Goal: Information Seeking & Learning: Check status

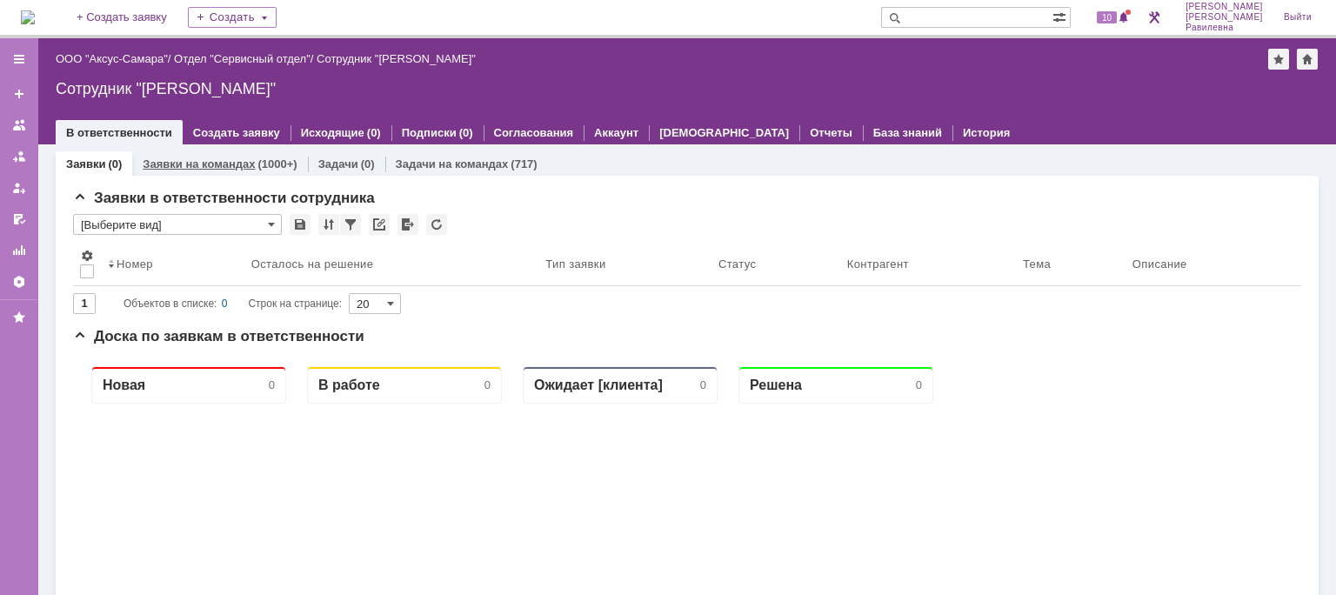
click at [201, 163] on link "Заявки на командах" at bounding box center [199, 163] width 112 height 13
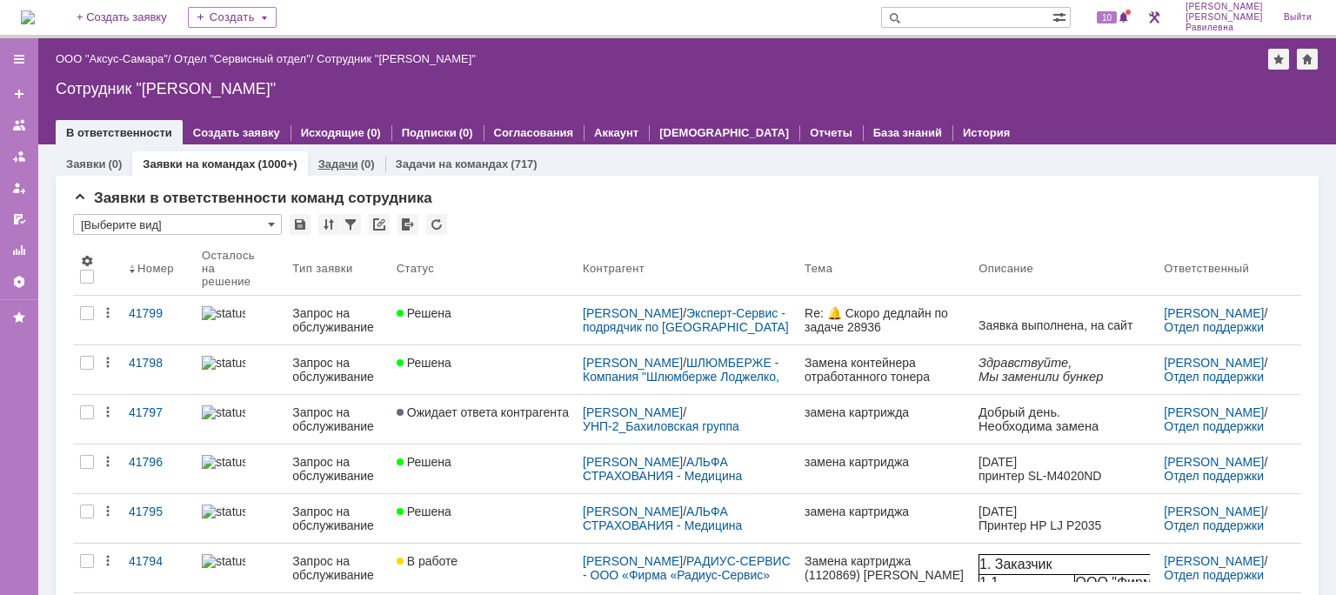
click at [337, 163] on link "Задачи" at bounding box center [338, 163] width 40 height 13
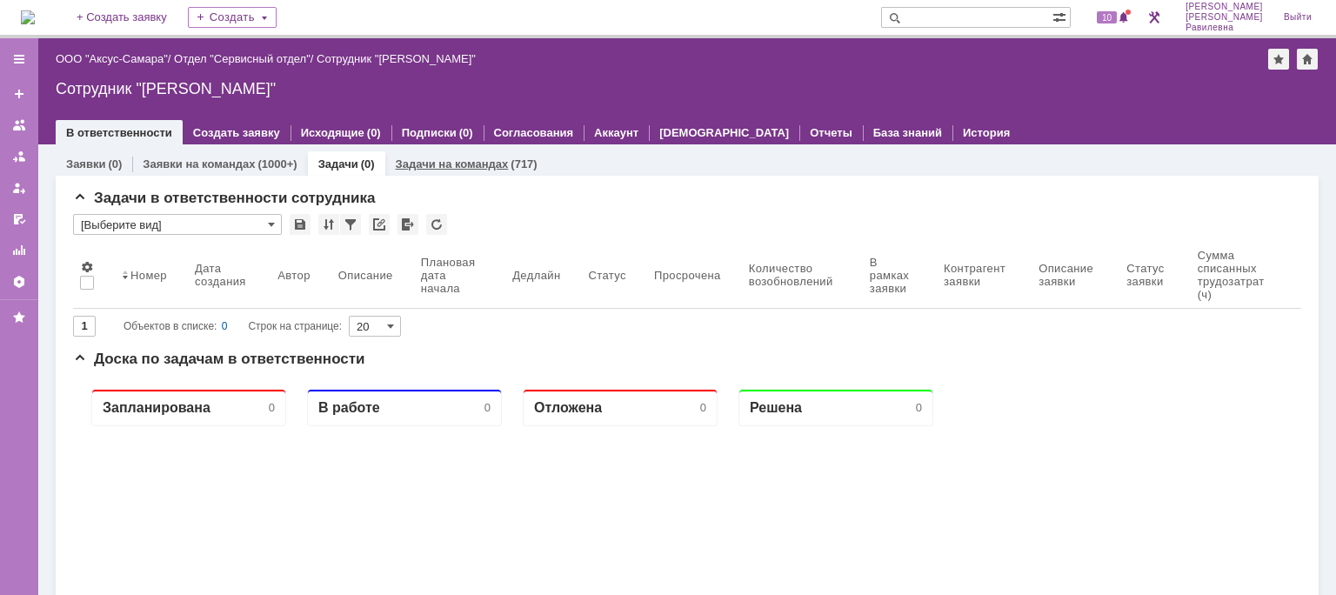
click at [430, 160] on link "Задачи на командах" at bounding box center [452, 163] width 113 height 13
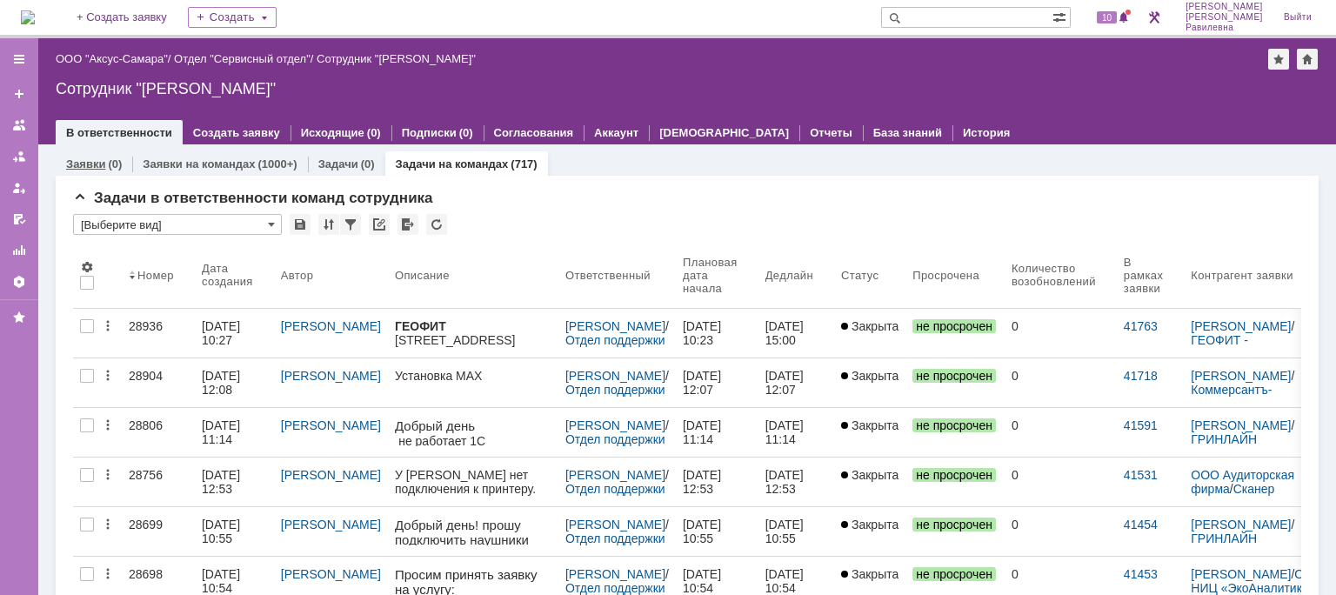
click at [100, 162] on link "Заявки" at bounding box center [85, 163] width 39 height 13
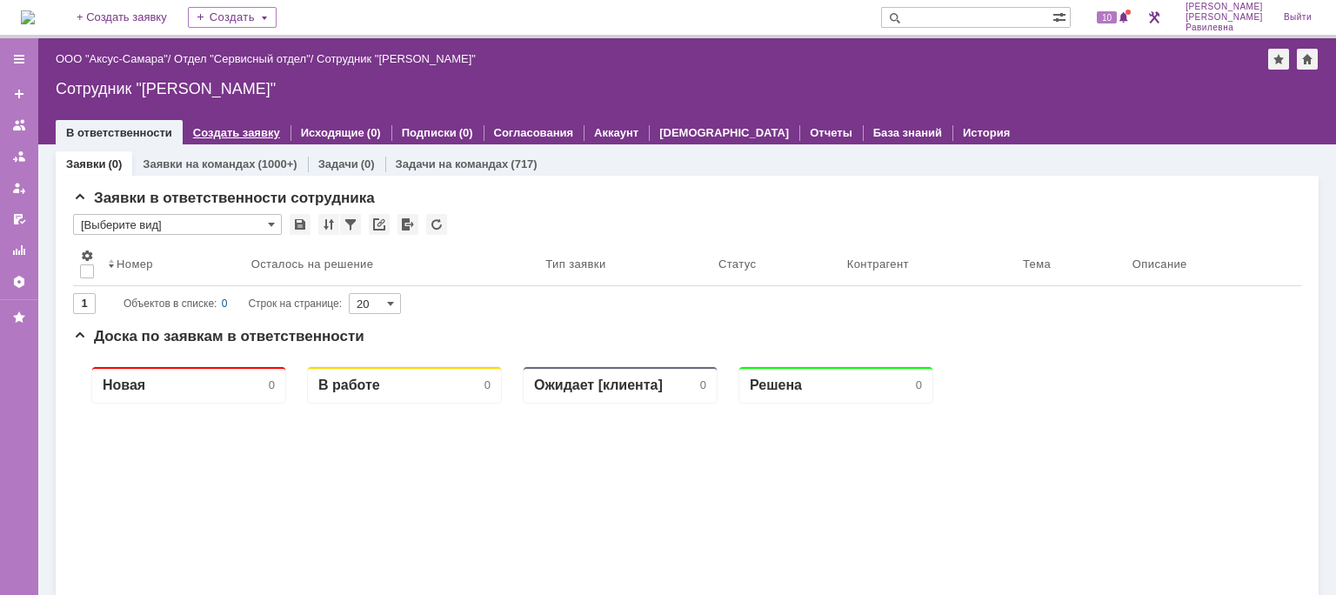
click at [233, 131] on link "Создать заявку" at bounding box center [236, 132] width 87 height 13
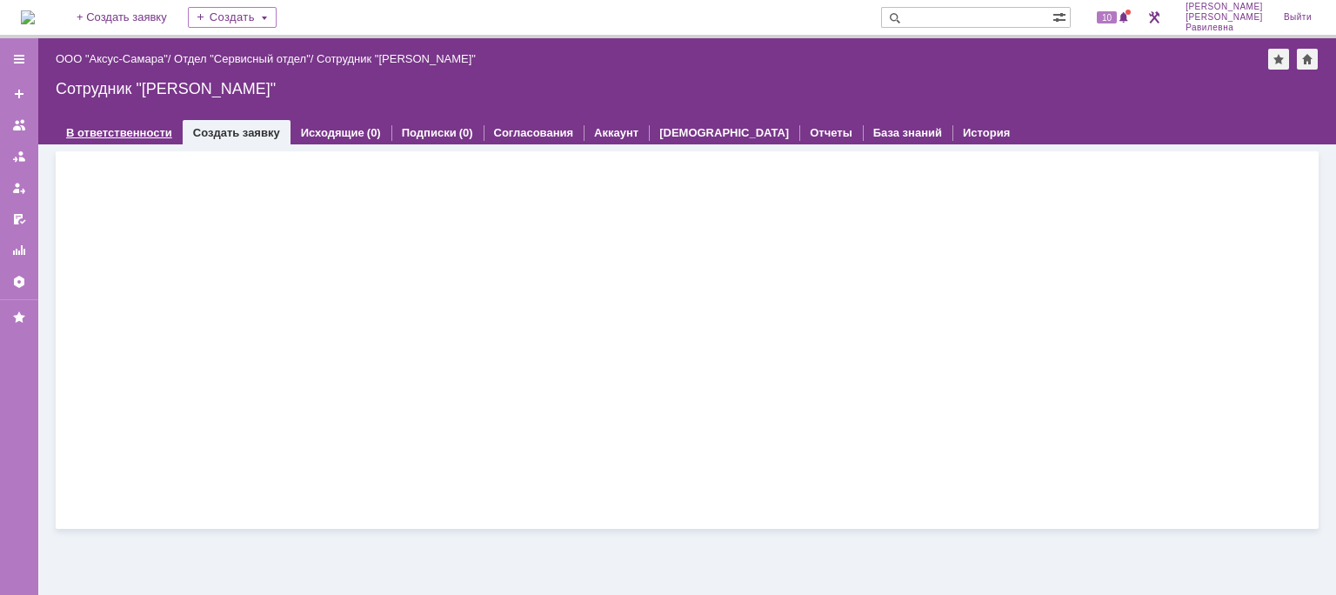
click at [113, 131] on link "В ответственности" at bounding box center [119, 132] width 106 height 13
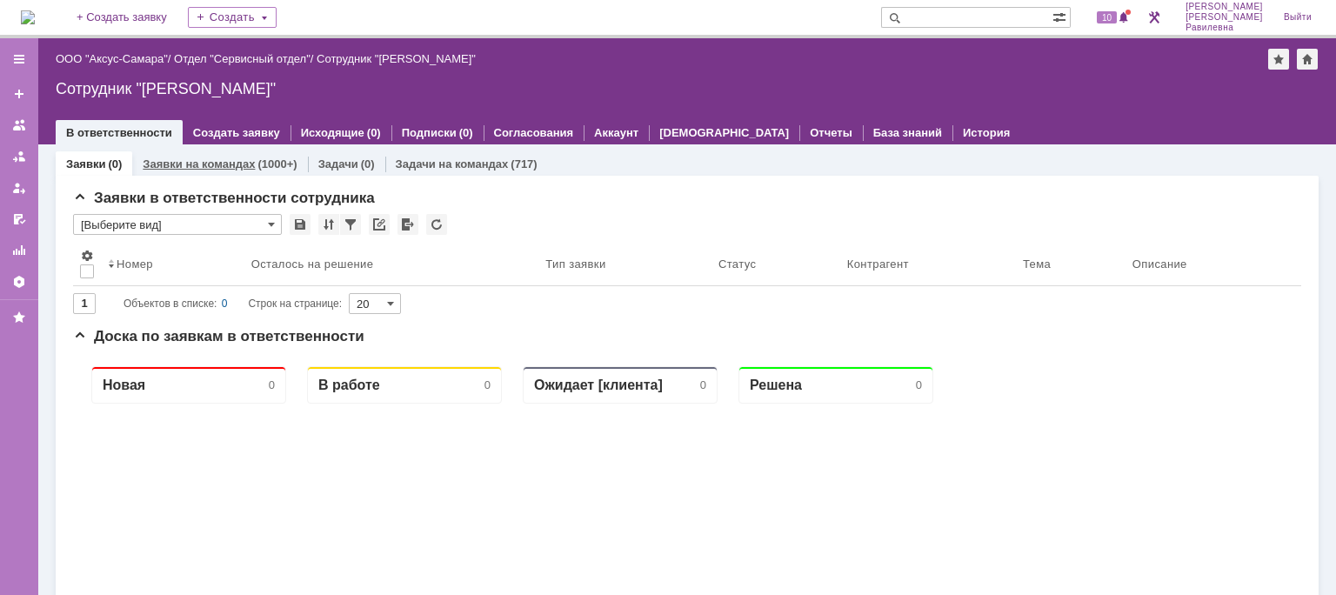
click at [225, 164] on link "Заявки на командах" at bounding box center [199, 163] width 112 height 13
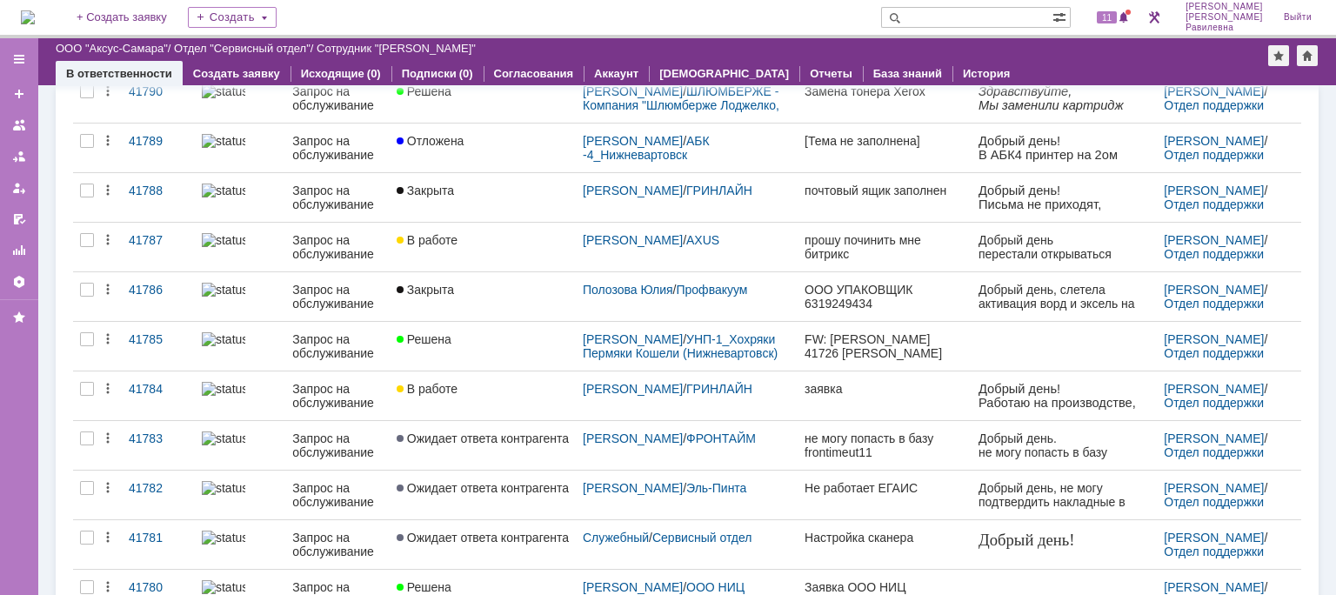
scroll to position [678, 0]
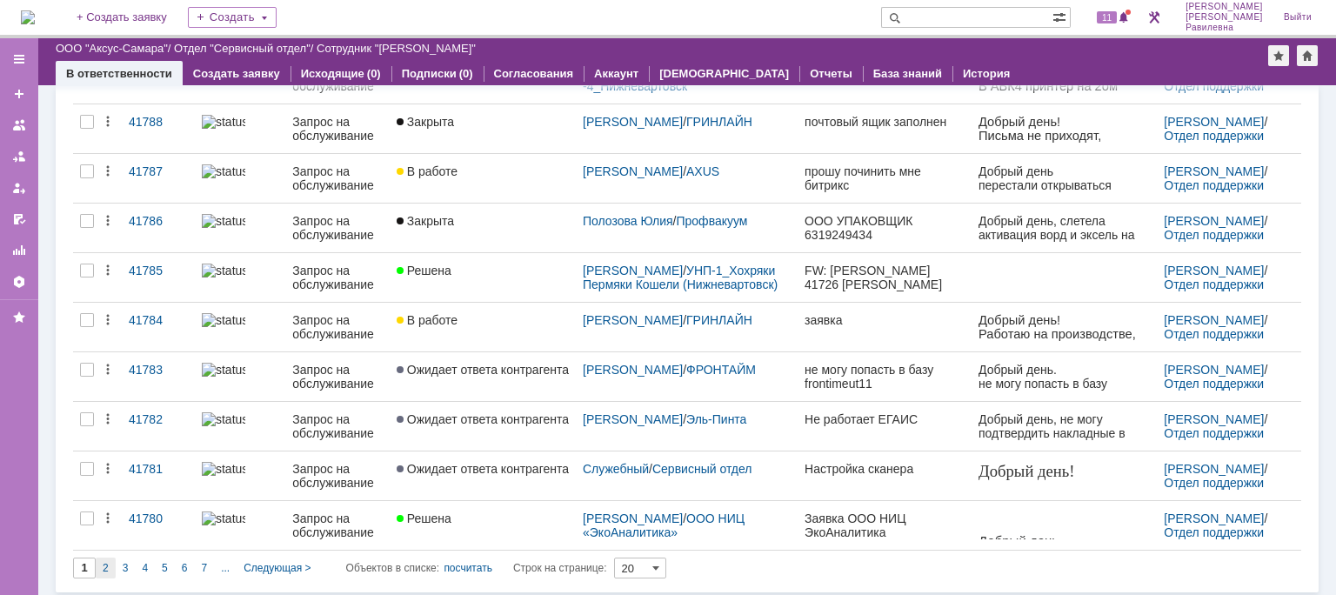
click at [101, 566] on div "2" at bounding box center [106, 568] width 20 height 21
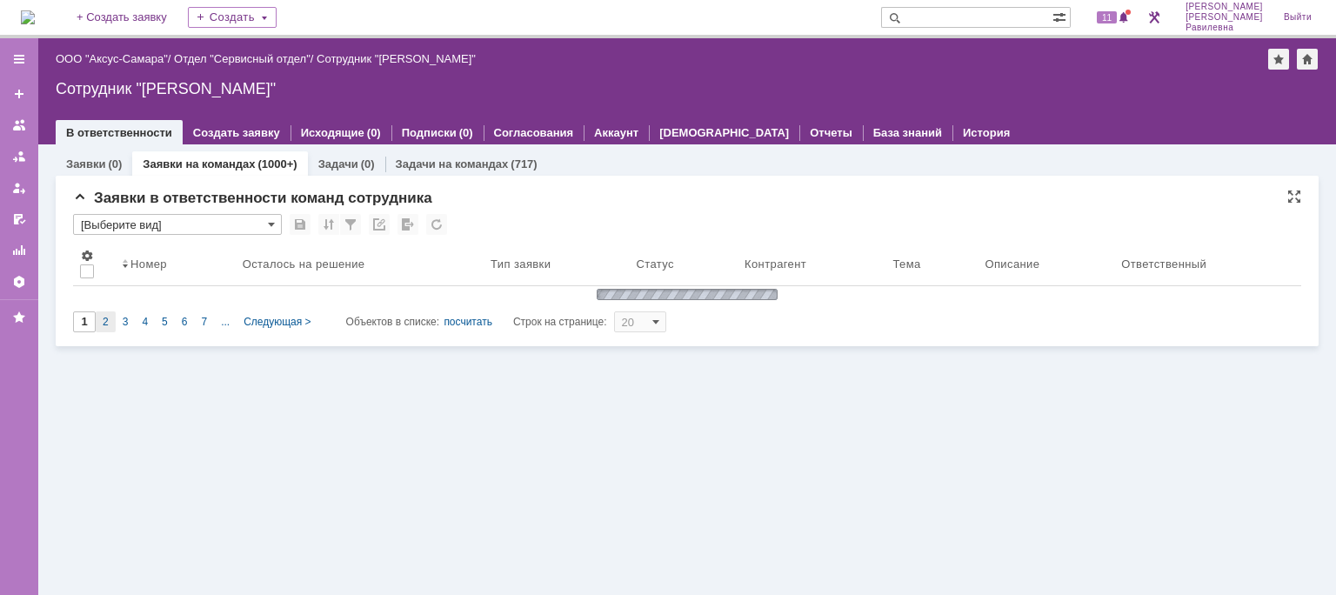
scroll to position [0, 0]
type input "2"
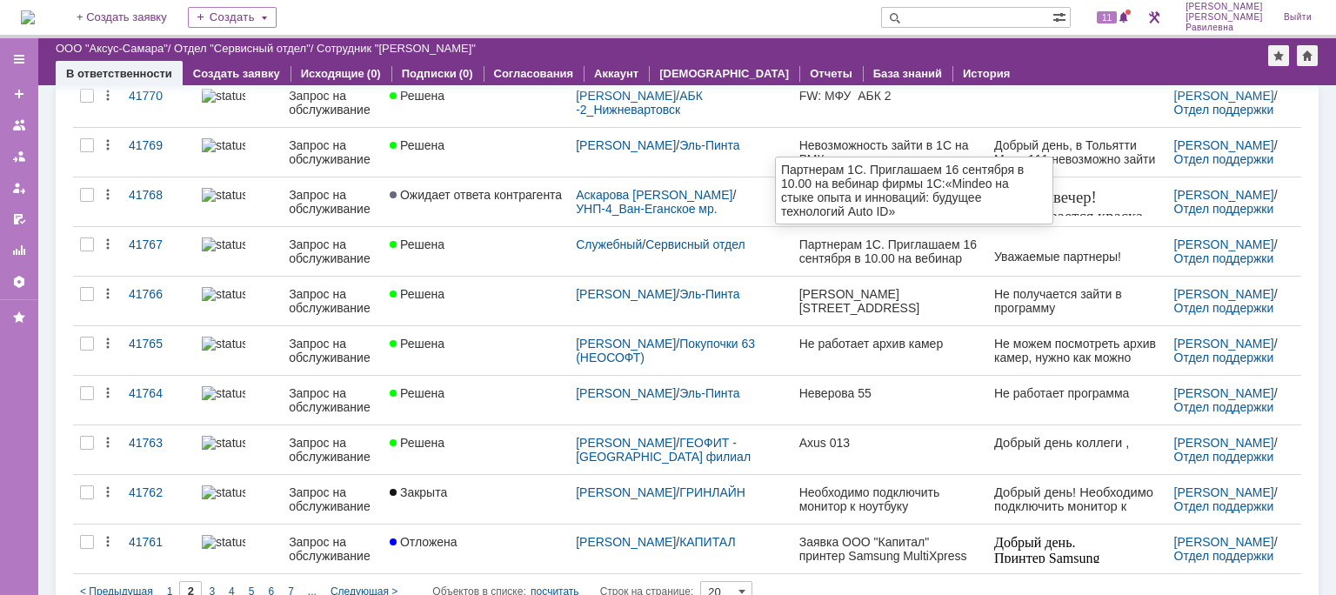
scroll to position [678, 0]
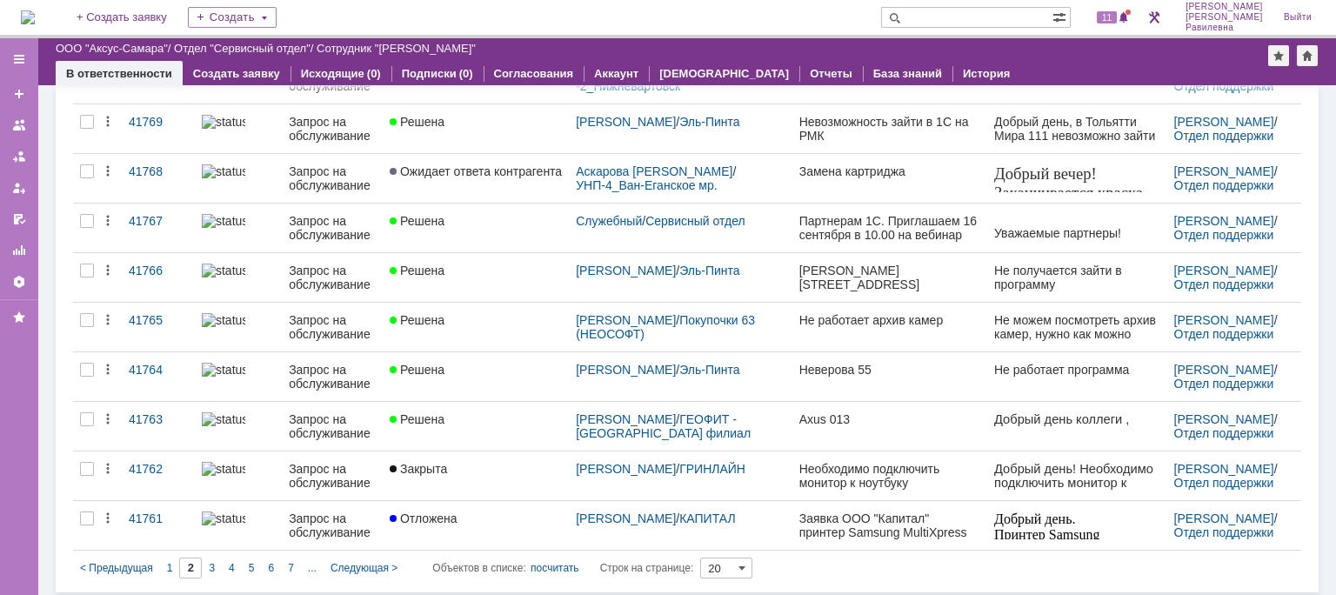
click at [168, 563] on span "1" at bounding box center [170, 568] width 6 height 12
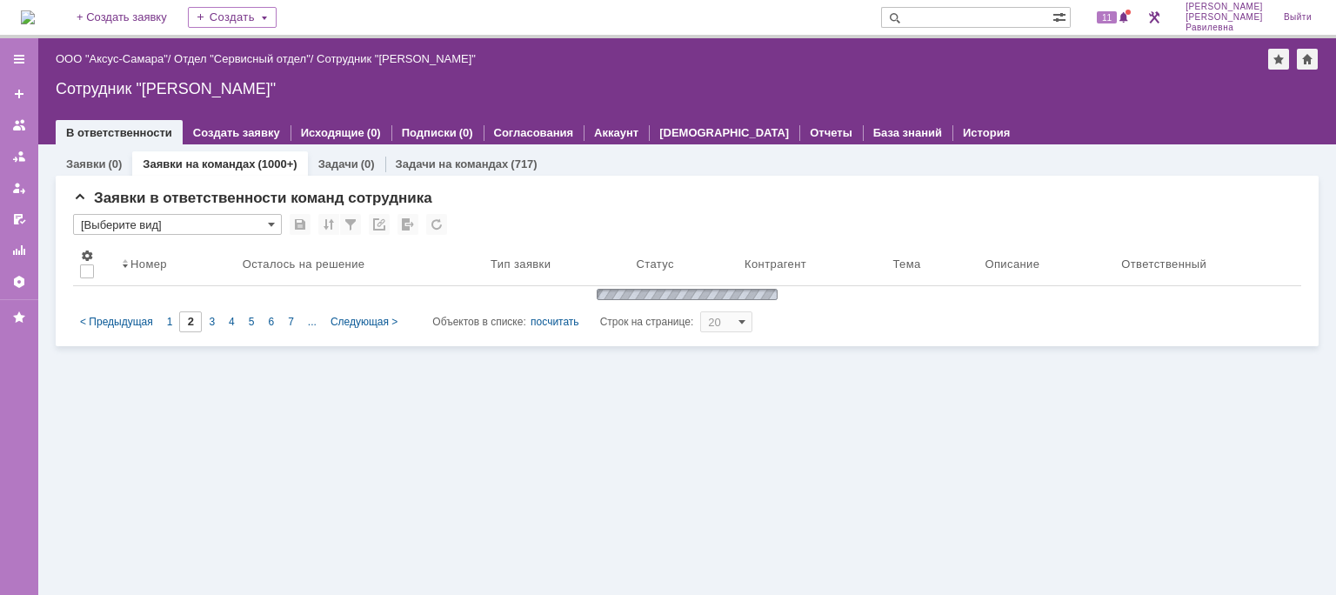
scroll to position [0, 0]
type input "1"
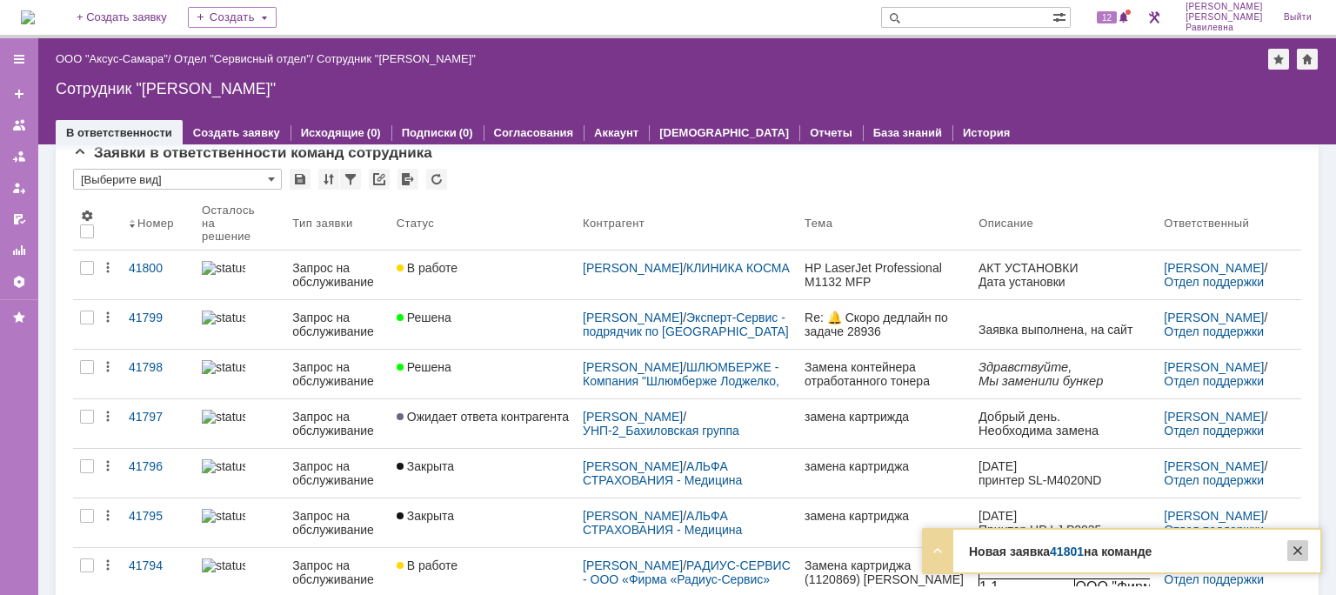
click at [1300, 550] on div at bounding box center [1298, 550] width 21 height 21
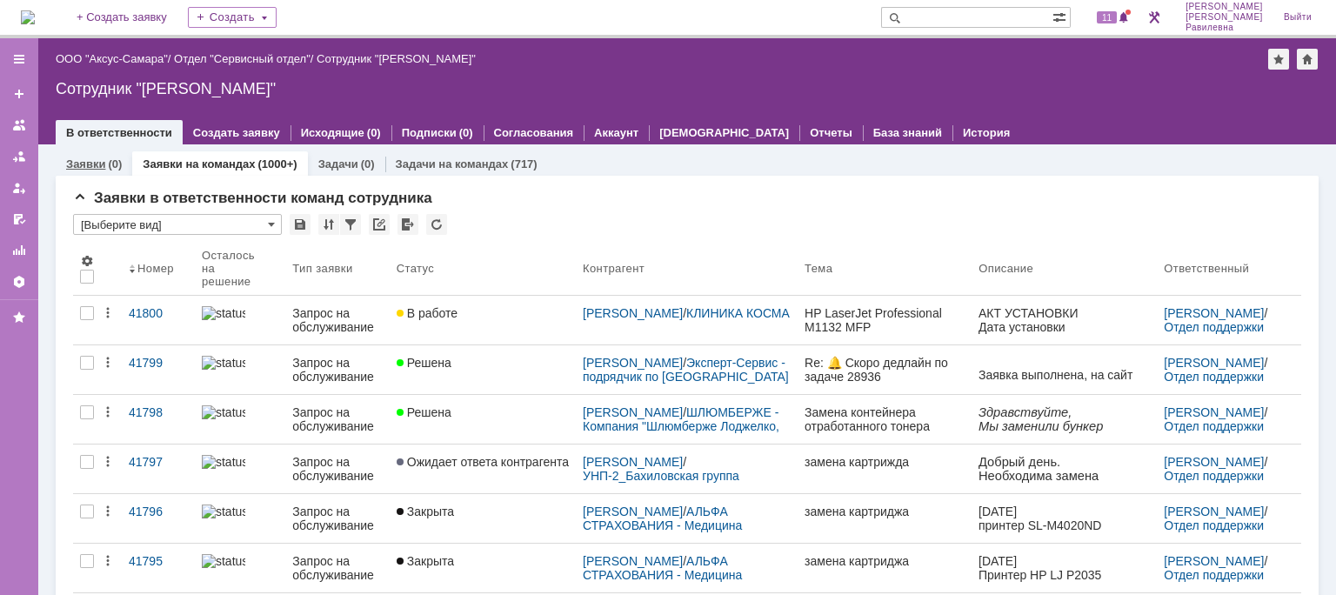
click at [103, 160] on link "Заявки" at bounding box center [85, 163] width 39 height 13
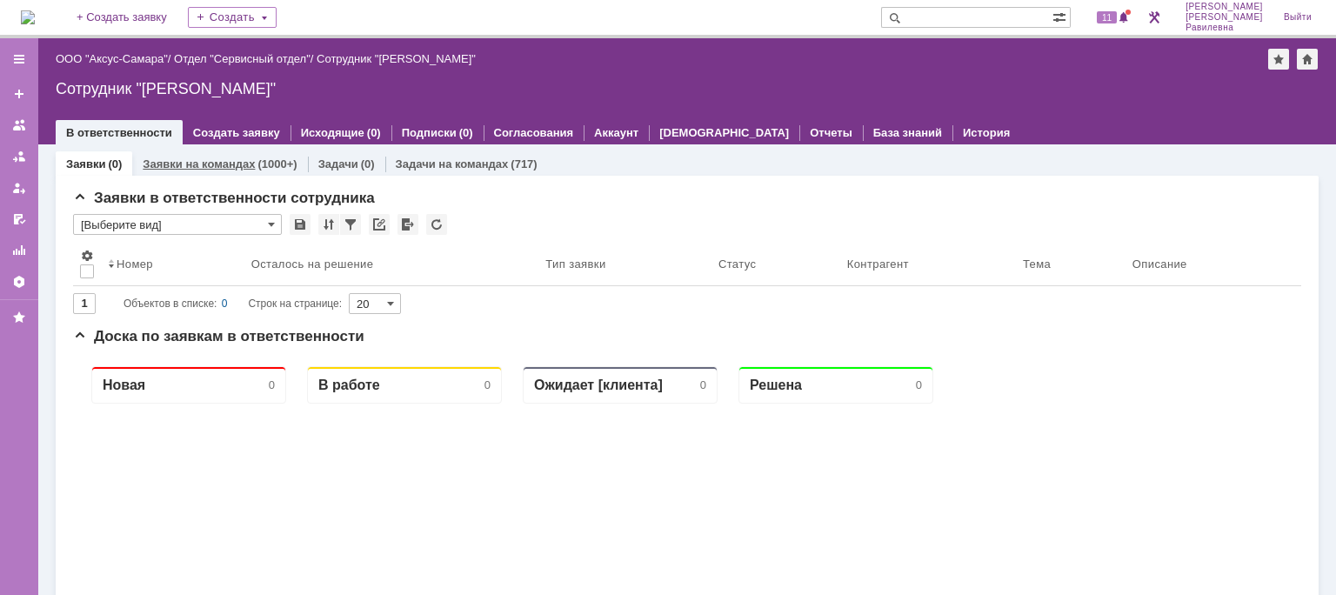
click at [202, 158] on link "Заявки на командах" at bounding box center [199, 163] width 112 height 13
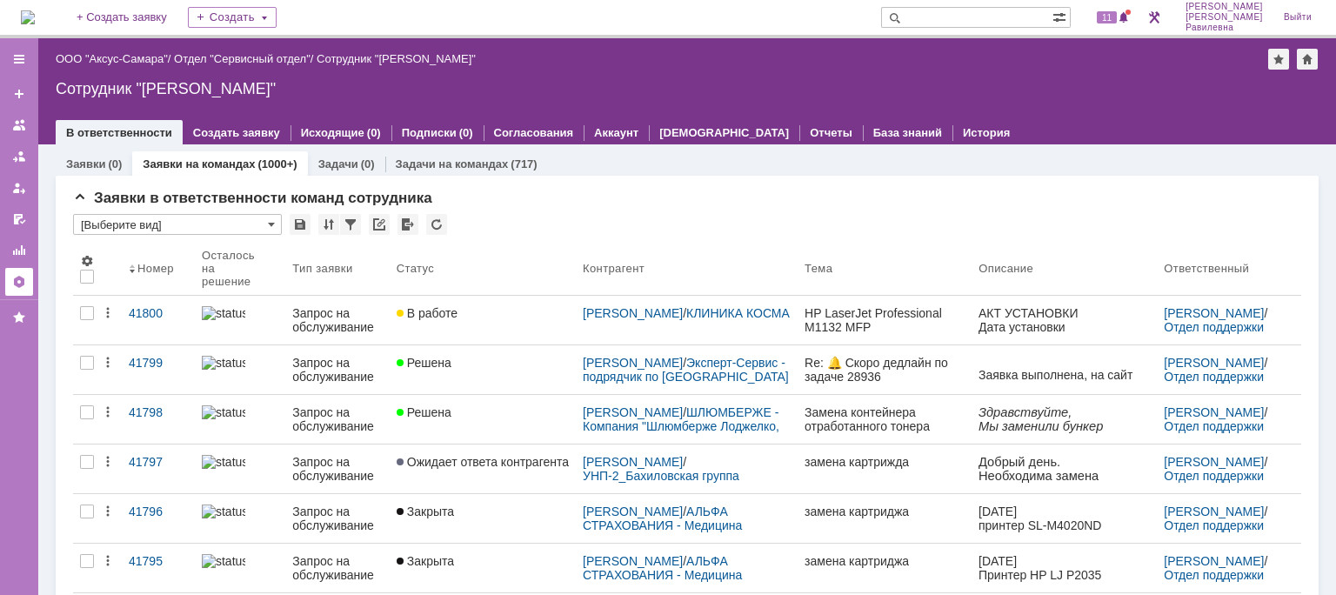
click at [21, 284] on div at bounding box center [19, 282] width 14 height 14
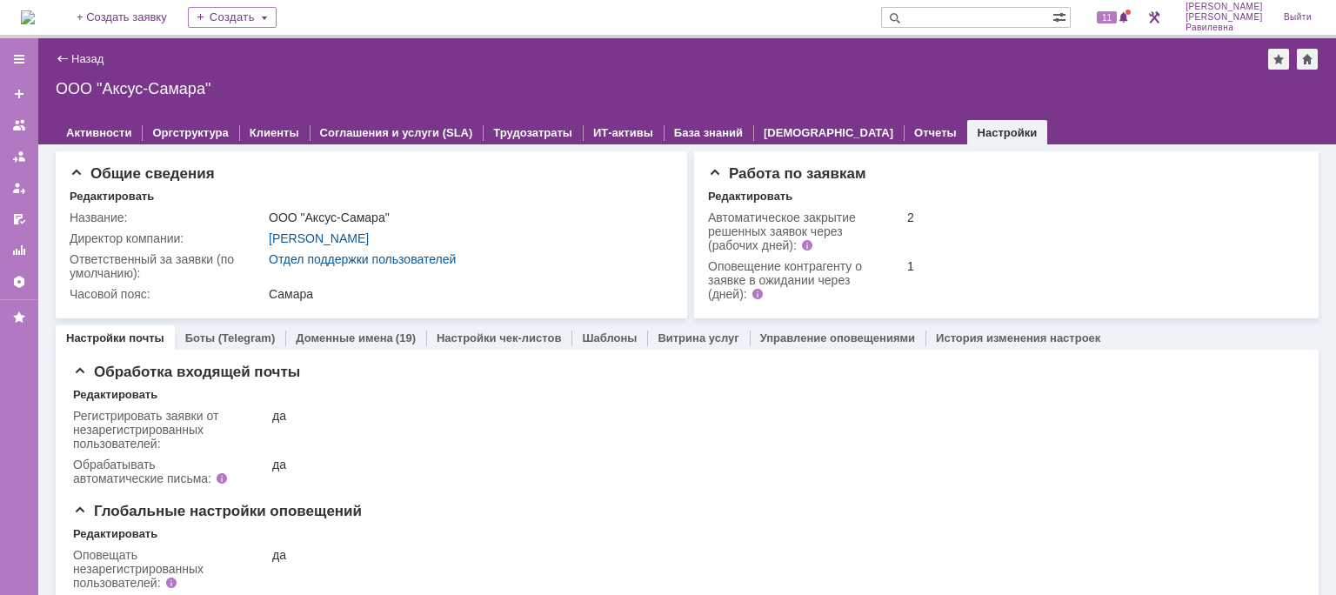
click at [67, 60] on div "Назад" at bounding box center [80, 58] width 48 height 13
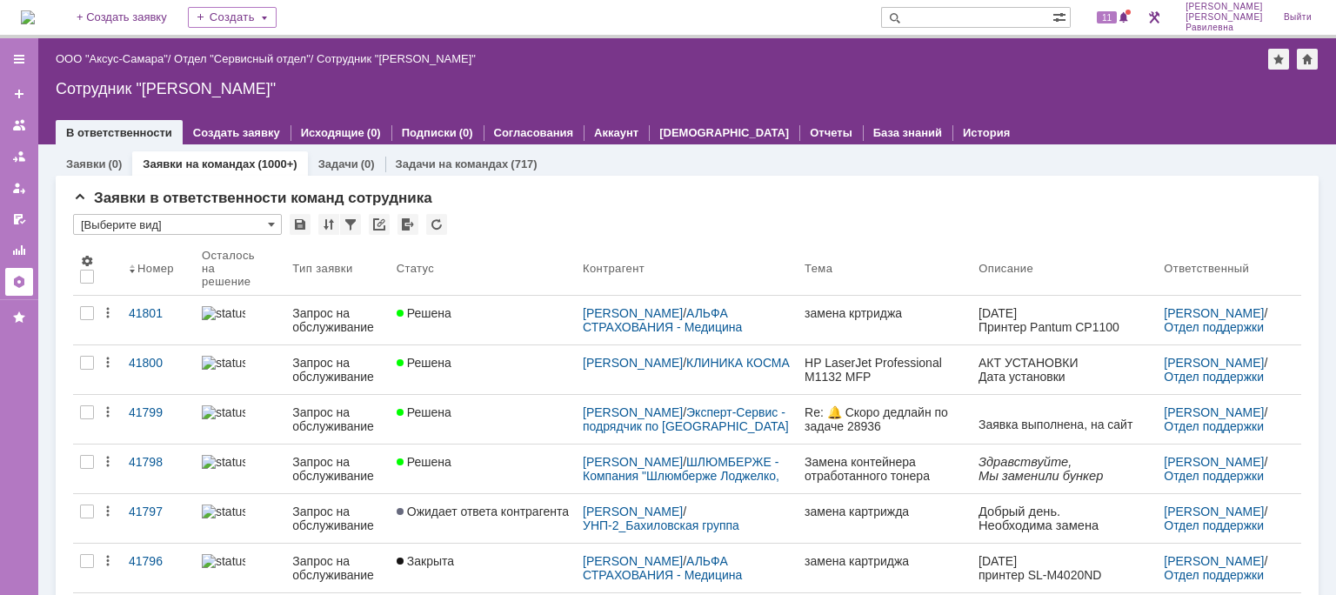
click at [21, 281] on div at bounding box center [19, 282] width 14 height 14
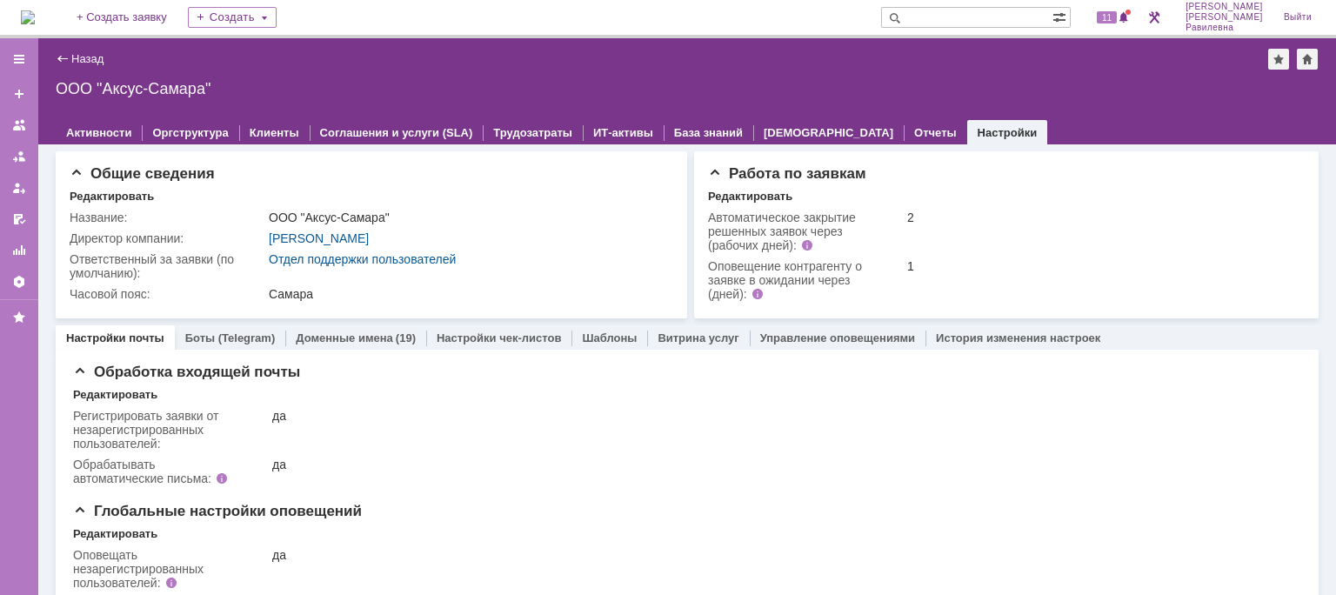
click at [62, 59] on div "Назад" at bounding box center [80, 58] width 48 height 13
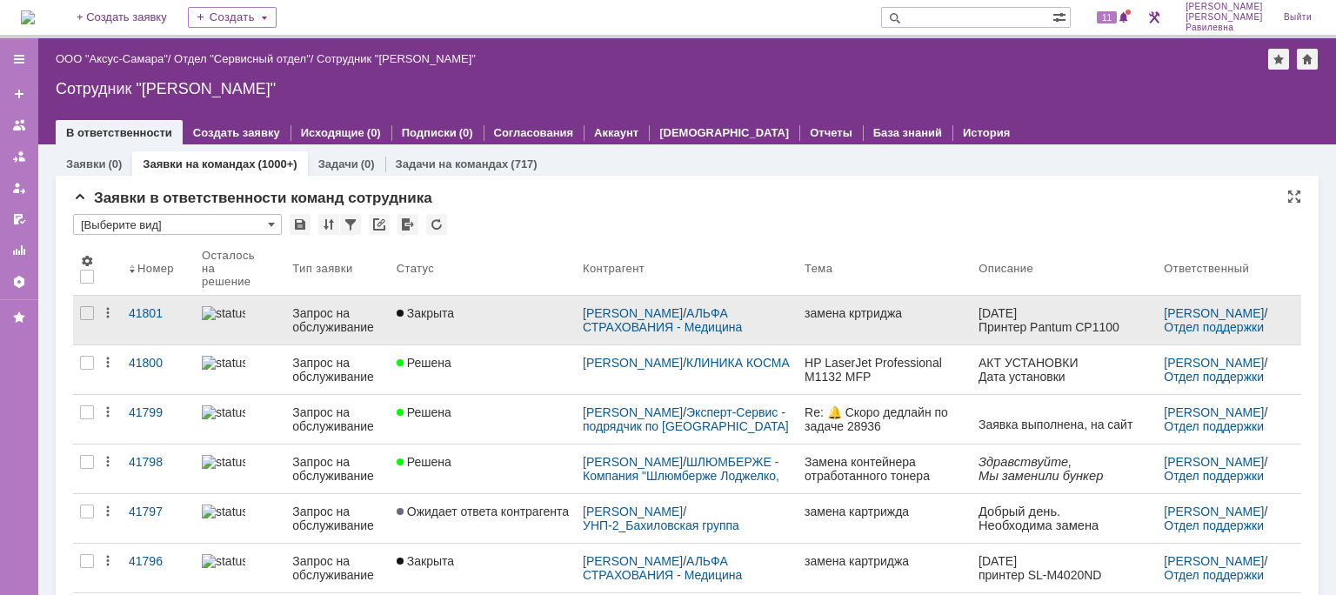
click at [479, 313] on div "Закрыта" at bounding box center [483, 313] width 172 height 14
click at [479, 313] on div "Назад | ООО "Аксус-Самара" / Отдел "Сервисный отдел" / Сотрудник "[PERSON_NAME]…" at bounding box center [687, 316] width 1298 height 557
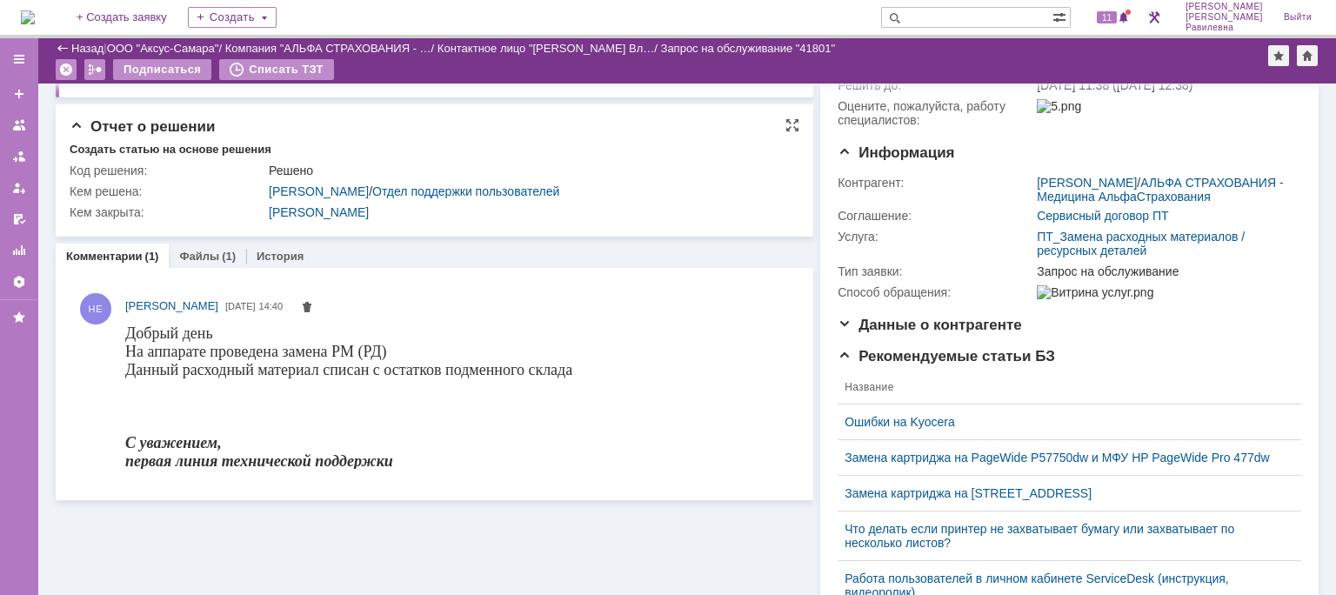
scroll to position [174, 0]
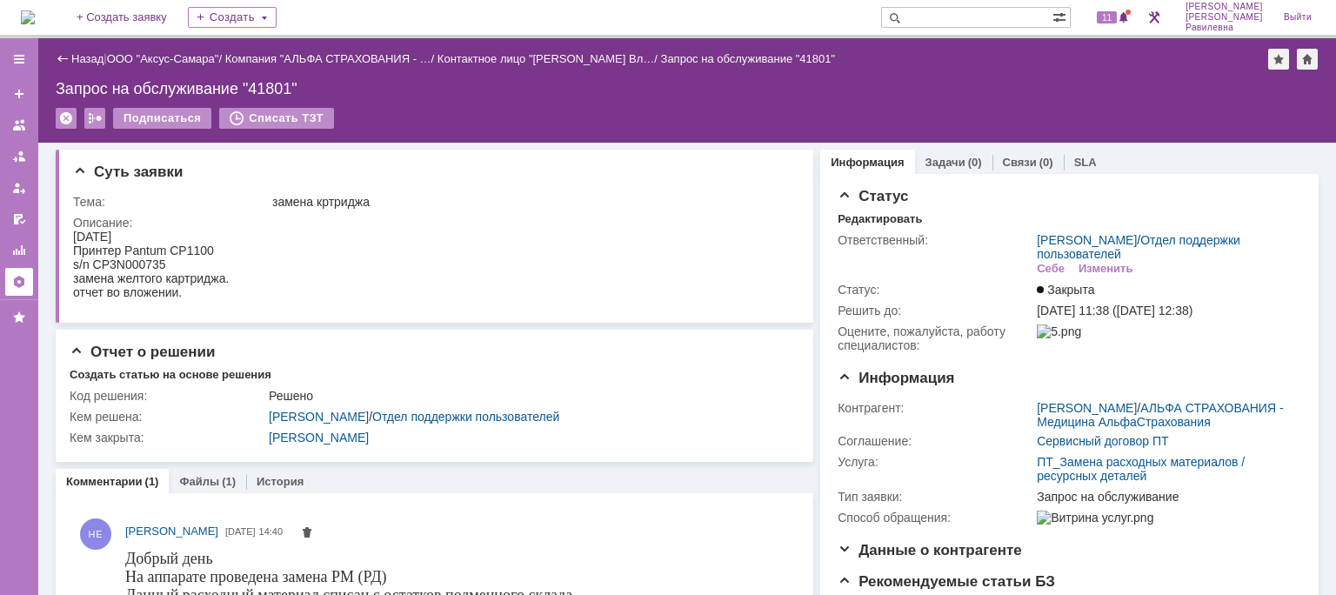
click at [20, 284] on div at bounding box center [19, 282] width 14 height 14
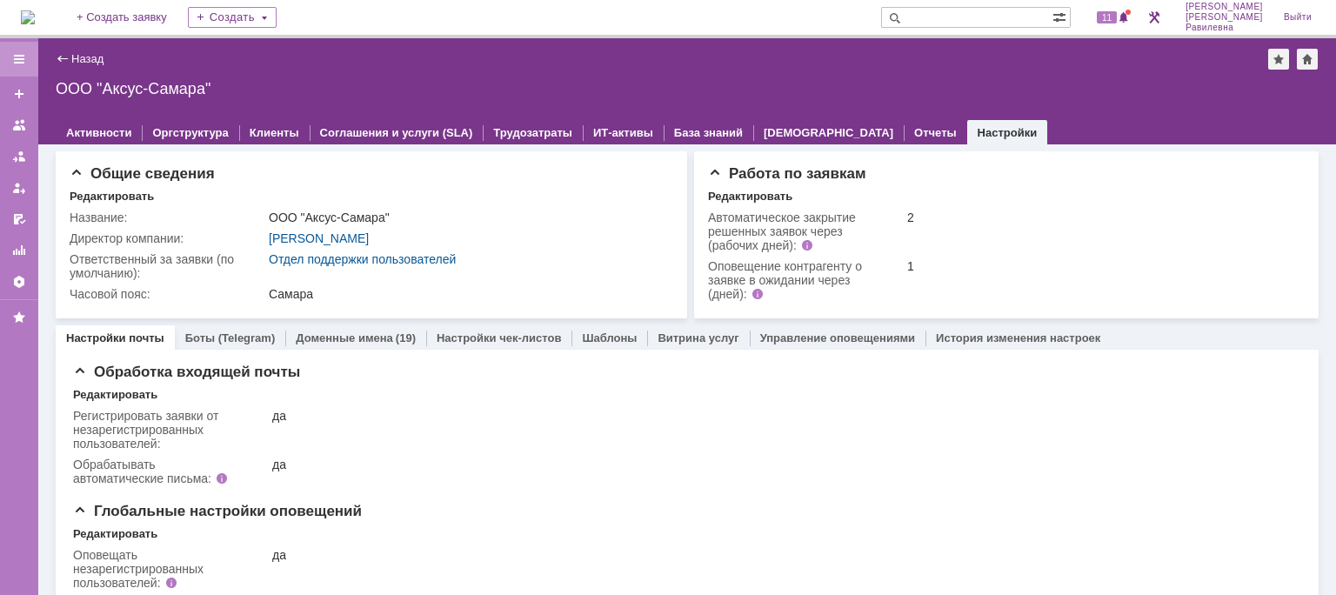
click at [29, 59] on div at bounding box center [19, 59] width 38 height 35
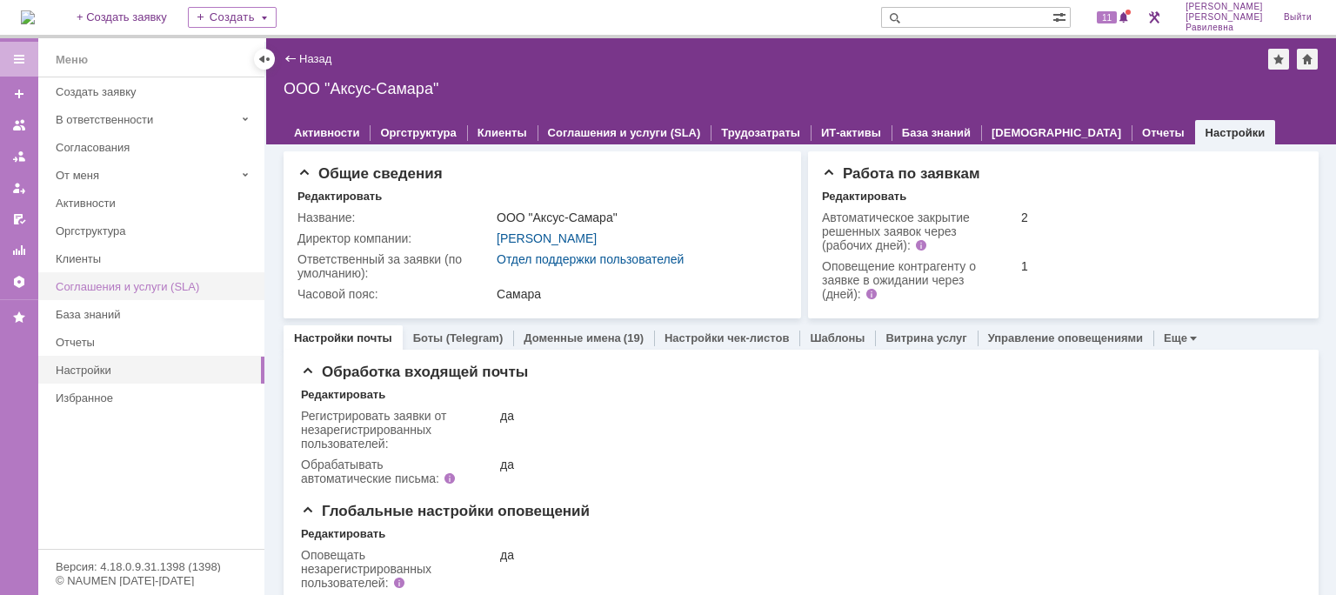
click at [162, 285] on div "Соглашения и услуги (SLA)" at bounding box center [155, 286] width 198 height 13
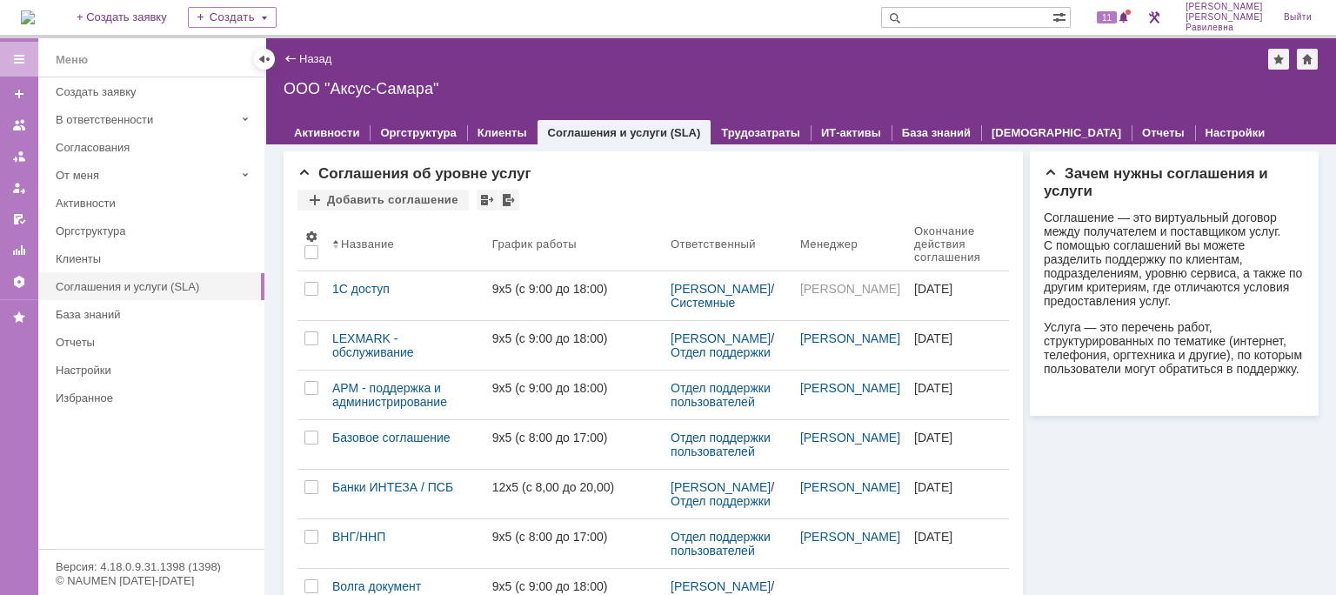
click at [13, 63] on div at bounding box center [19, 59] width 14 height 14
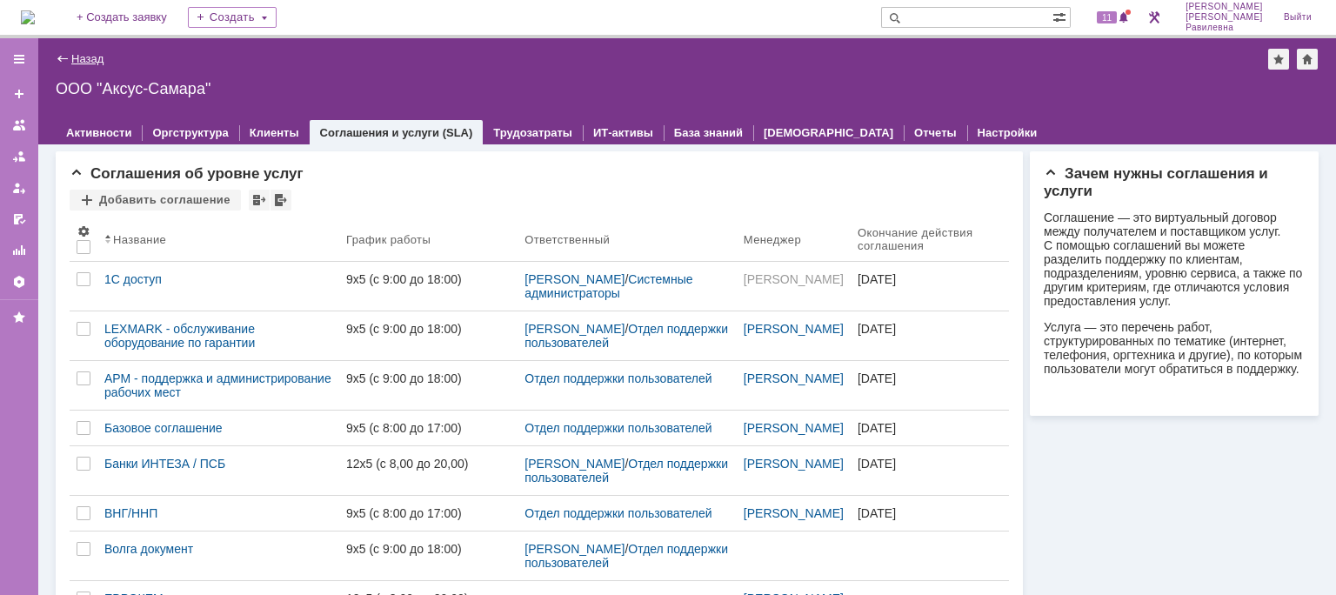
click at [90, 58] on link "Назад" at bounding box center [87, 58] width 32 height 13
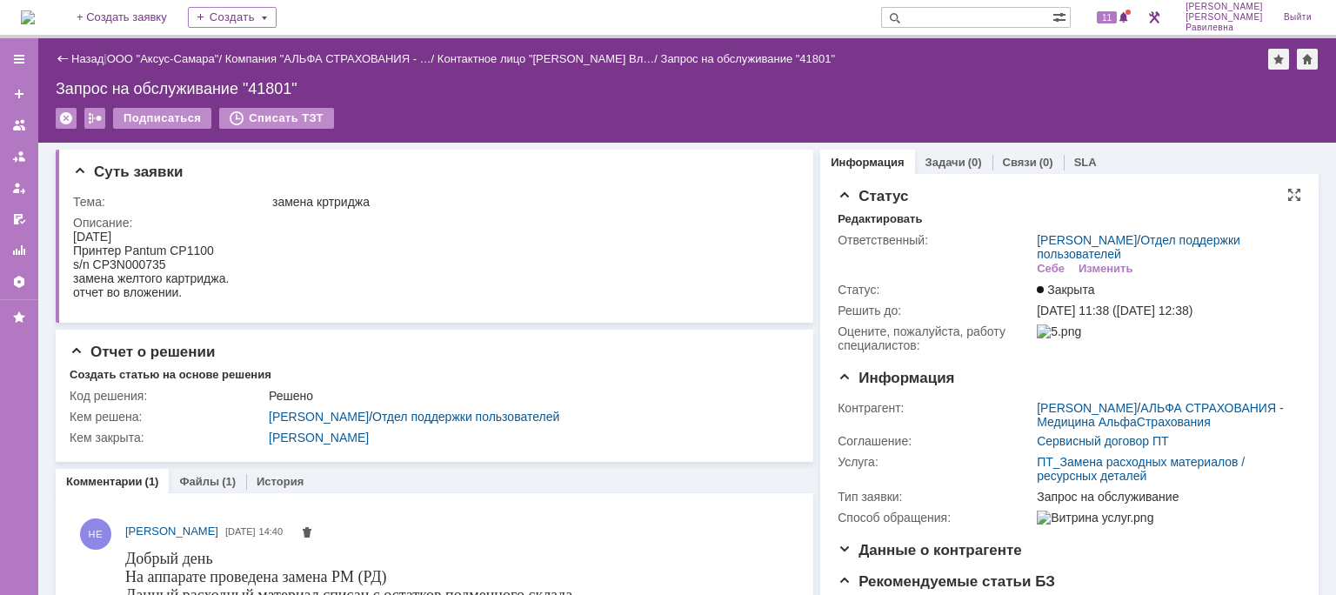
scroll to position [87, 0]
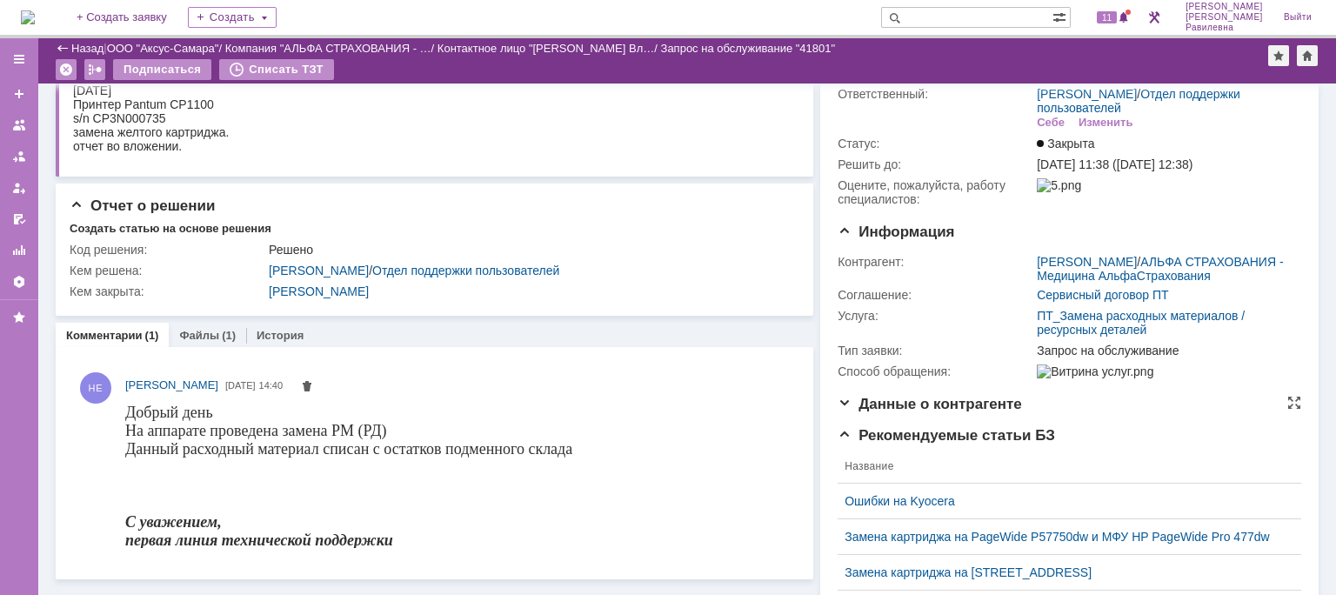
click at [839, 412] on span "Данные о контрагенте" at bounding box center [930, 404] width 184 height 17
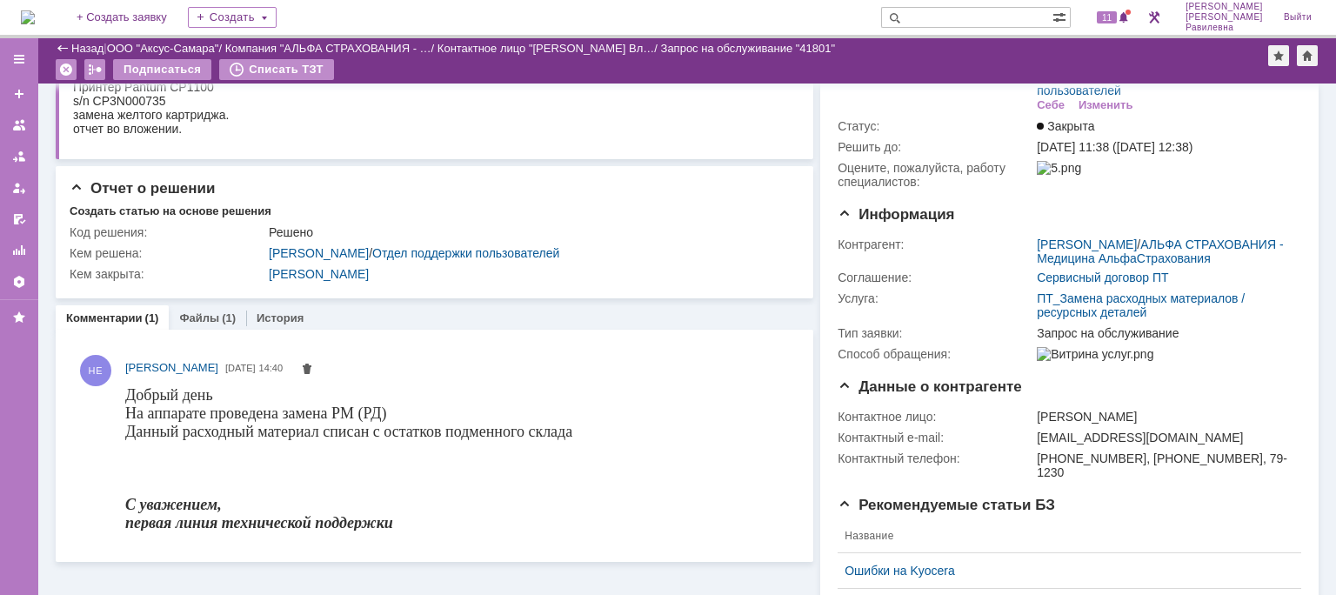
scroll to position [0, 0]
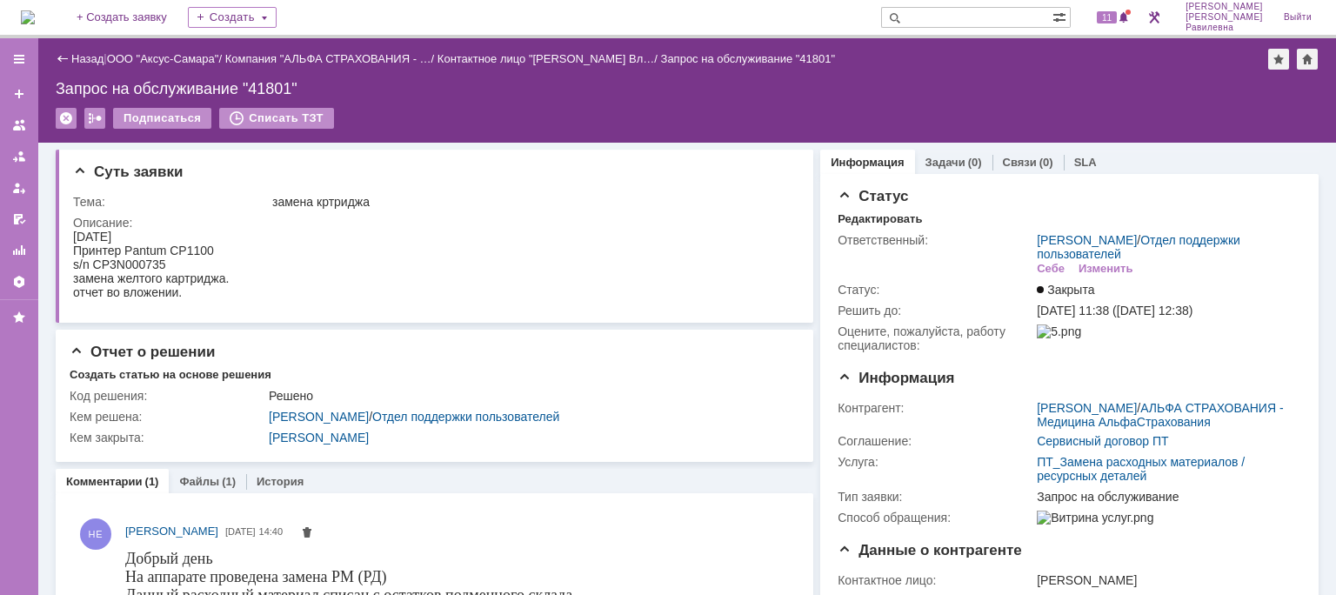
click at [64, 54] on div "Назад" at bounding box center [80, 58] width 48 height 13
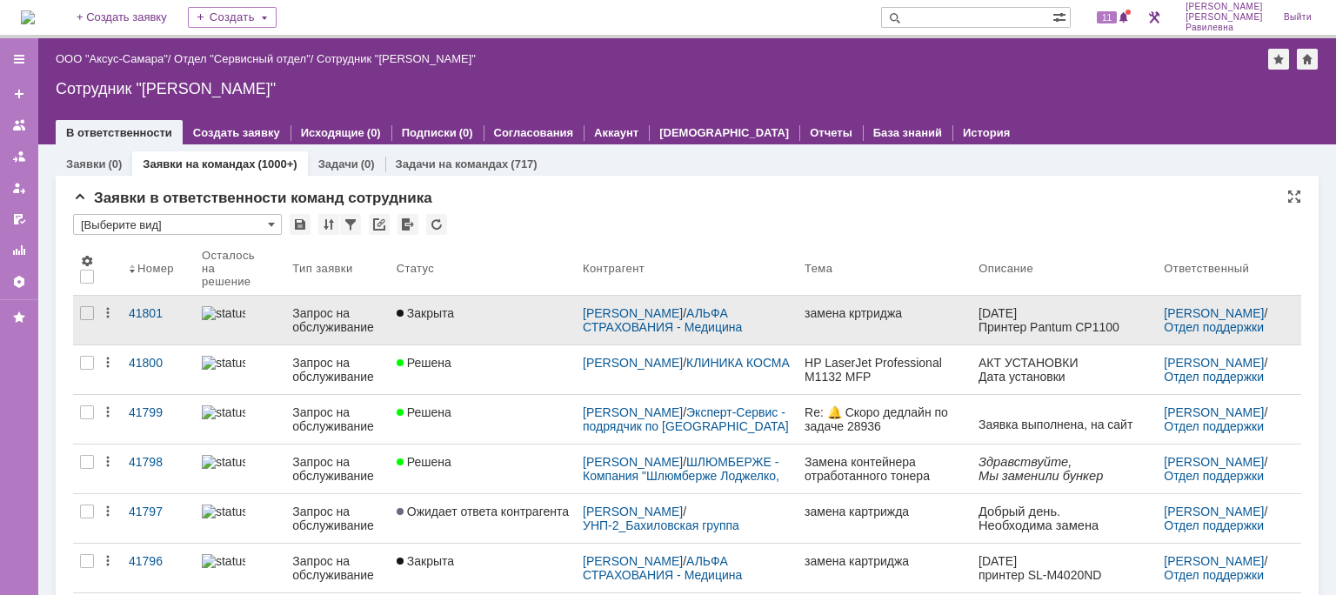
click at [448, 317] on span "Закрыта" at bounding box center [425, 313] width 57 height 14
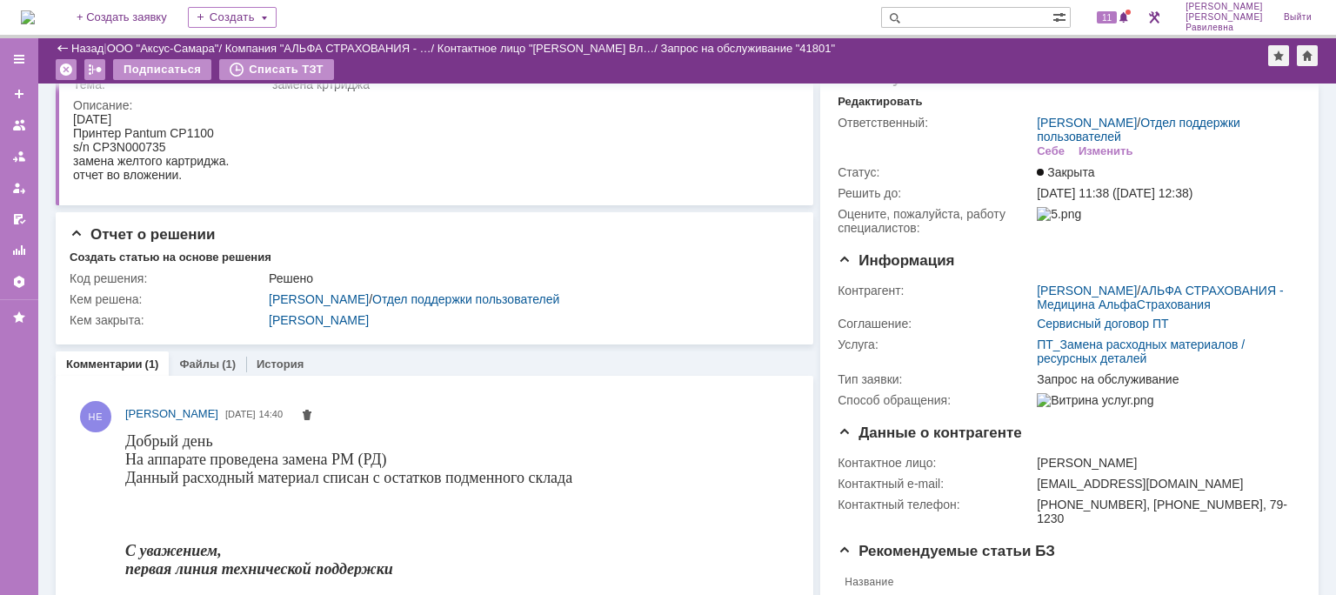
scroll to position [87, 0]
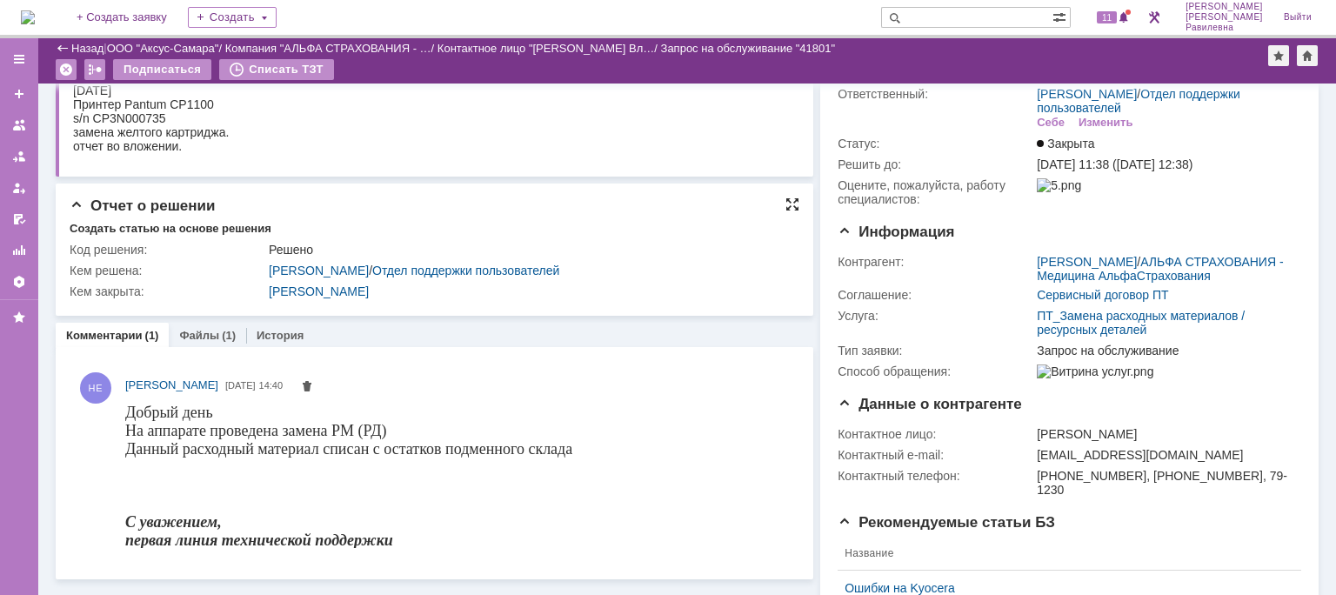
click at [786, 205] on div at bounding box center [793, 204] width 14 height 14
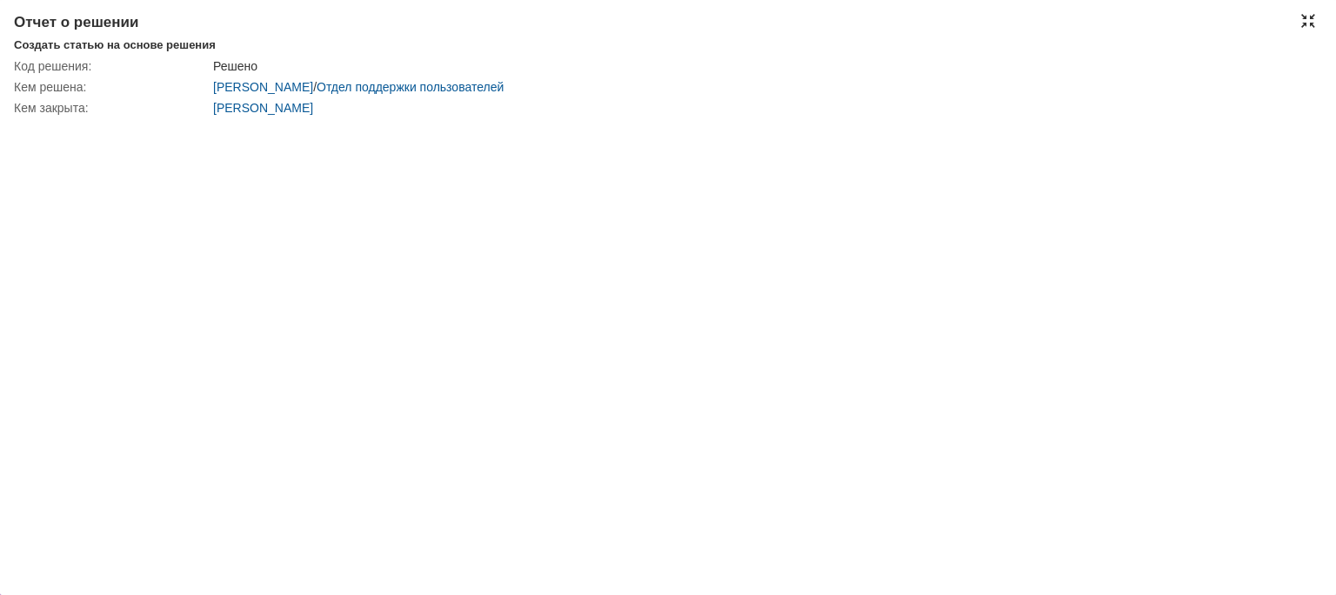
click at [1302, 18] on div at bounding box center [1309, 21] width 14 height 14
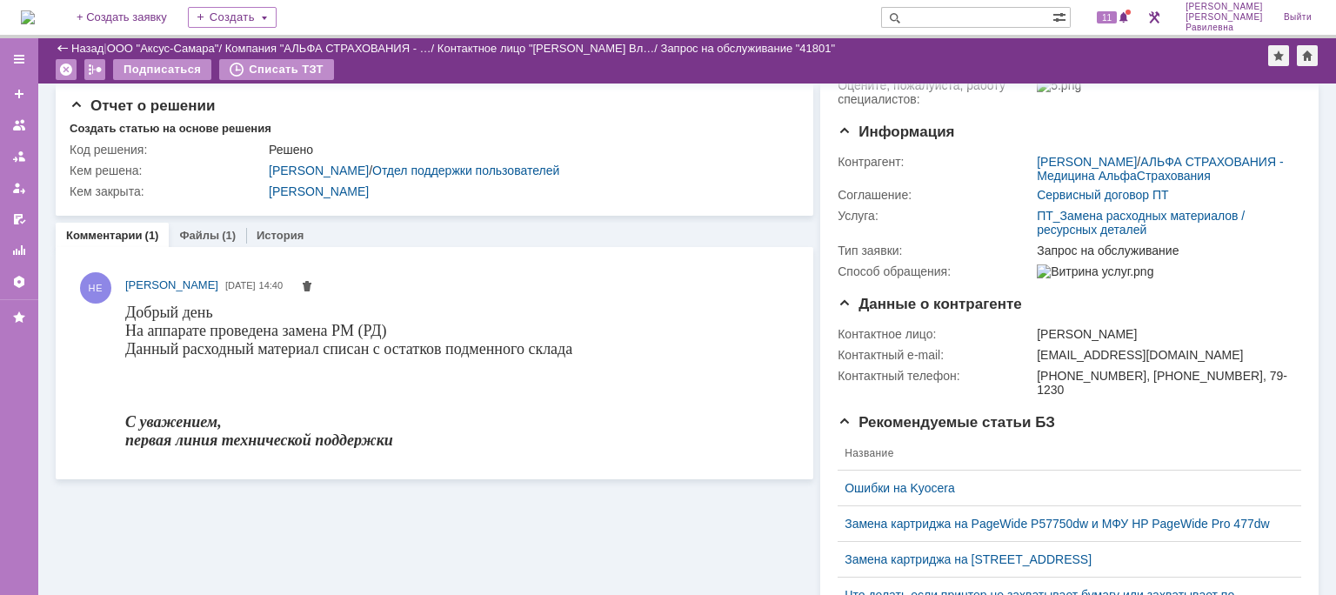
click at [70, 46] on div "Назад" at bounding box center [80, 48] width 48 height 13
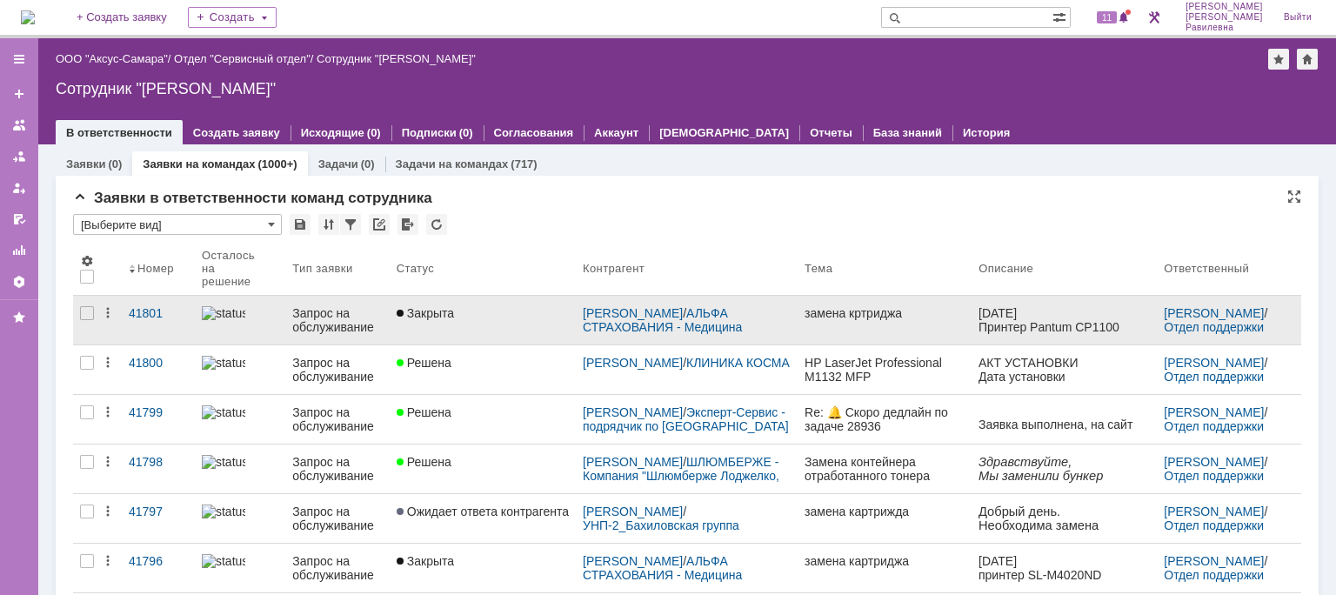
click at [501, 313] on div "Закрыта" at bounding box center [483, 313] width 172 height 14
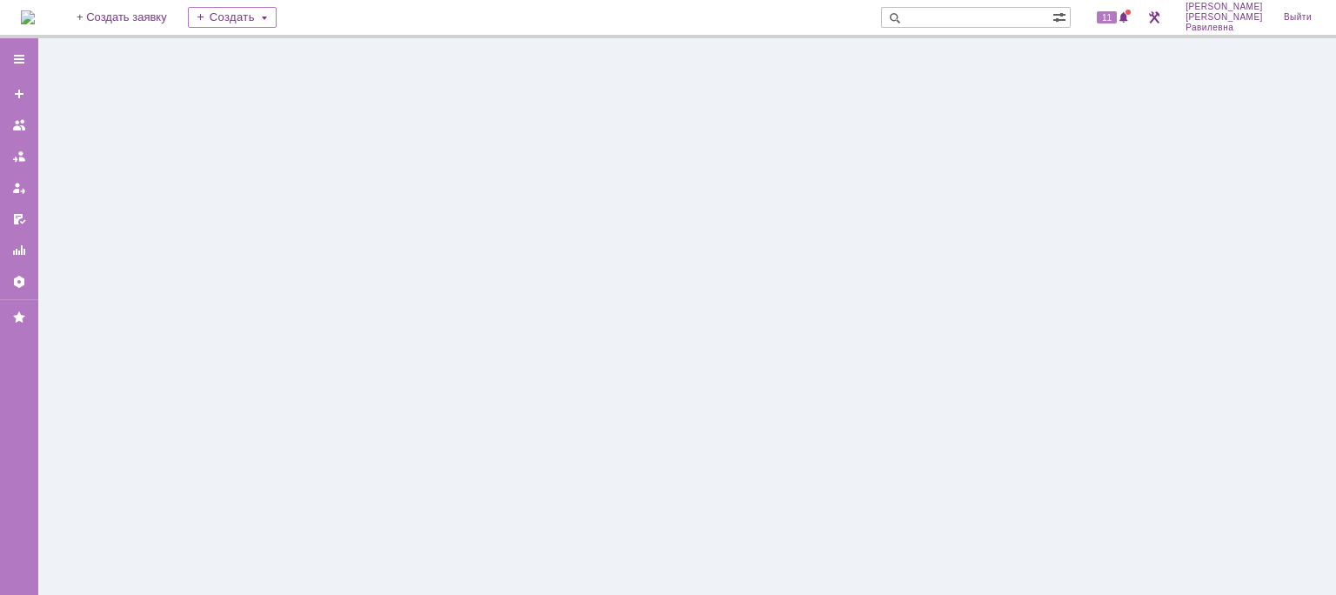
click at [501, 313] on div at bounding box center [687, 316] width 1298 height 557
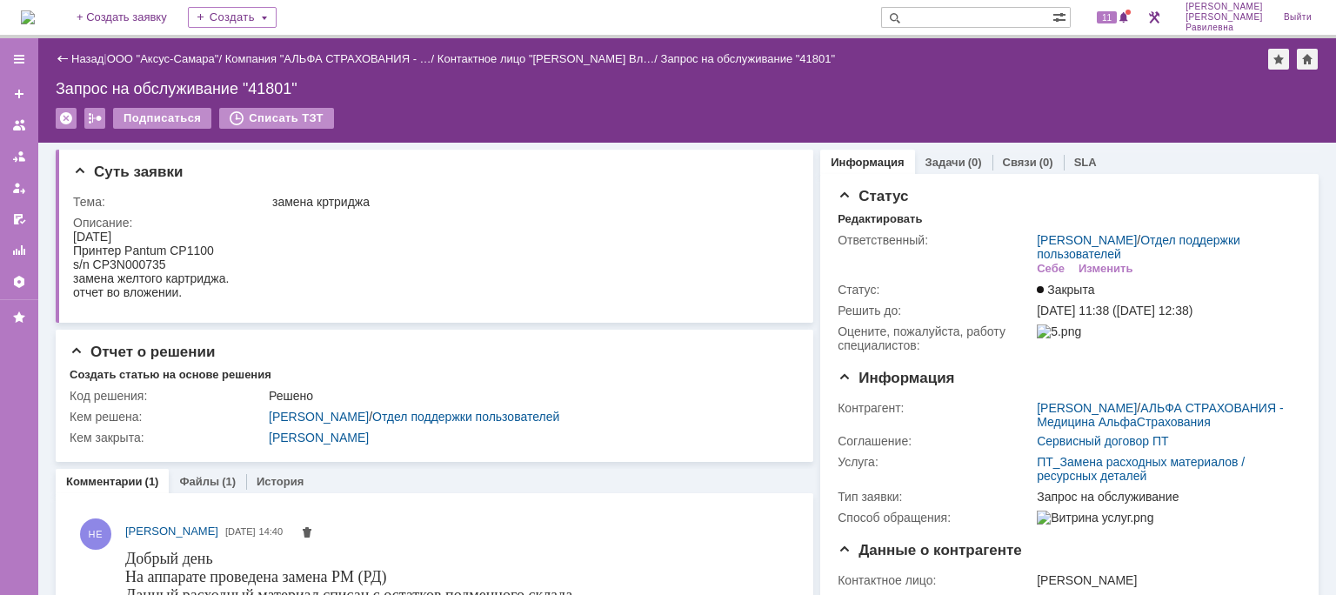
click at [60, 59] on div "Назад" at bounding box center [80, 58] width 48 height 13
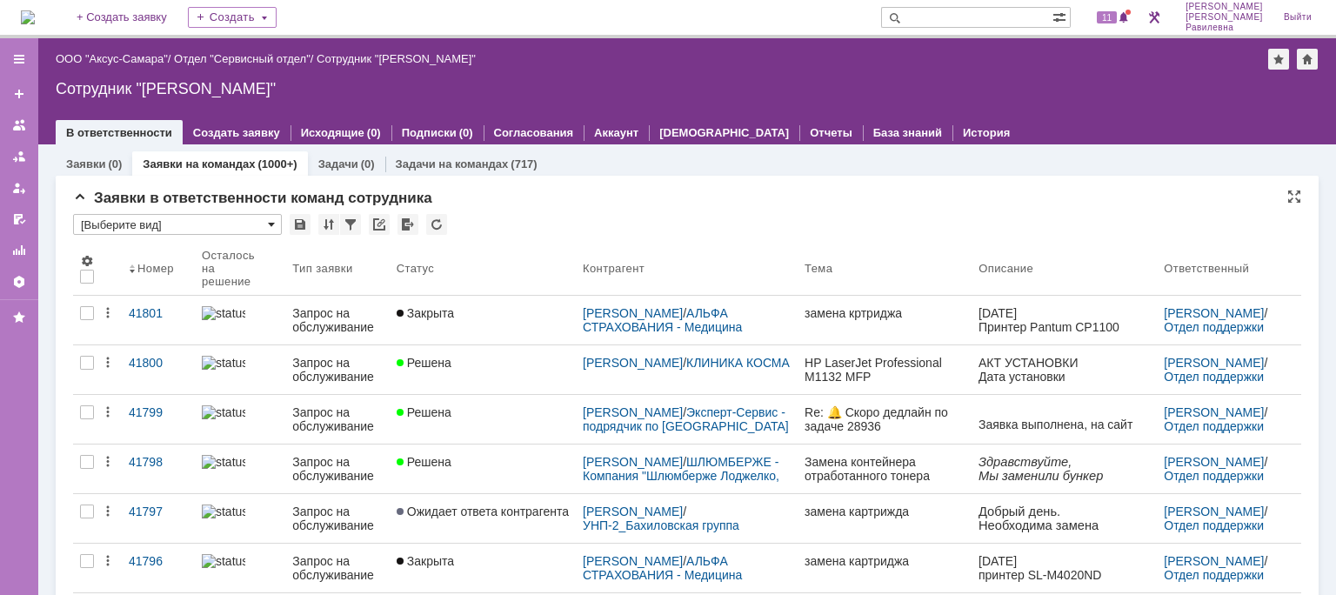
click at [274, 225] on span at bounding box center [271, 225] width 7 height 14
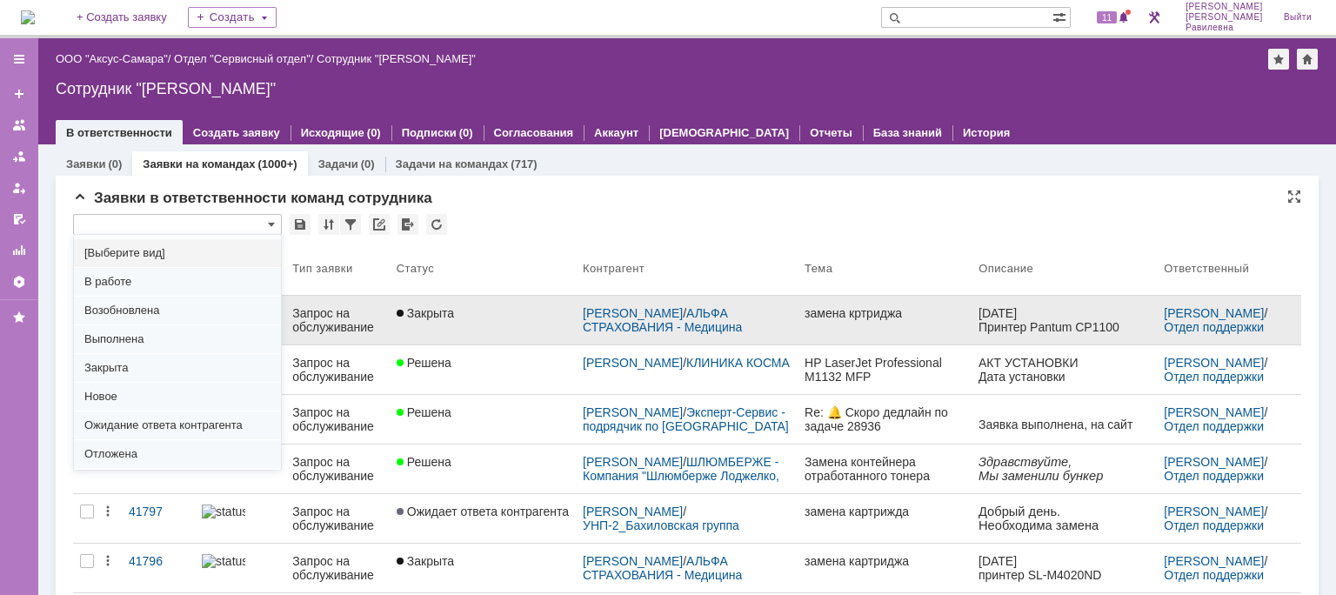
click at [561, 311] on div "Закрыта" at bounding box center [483, 313] width 172 height 14
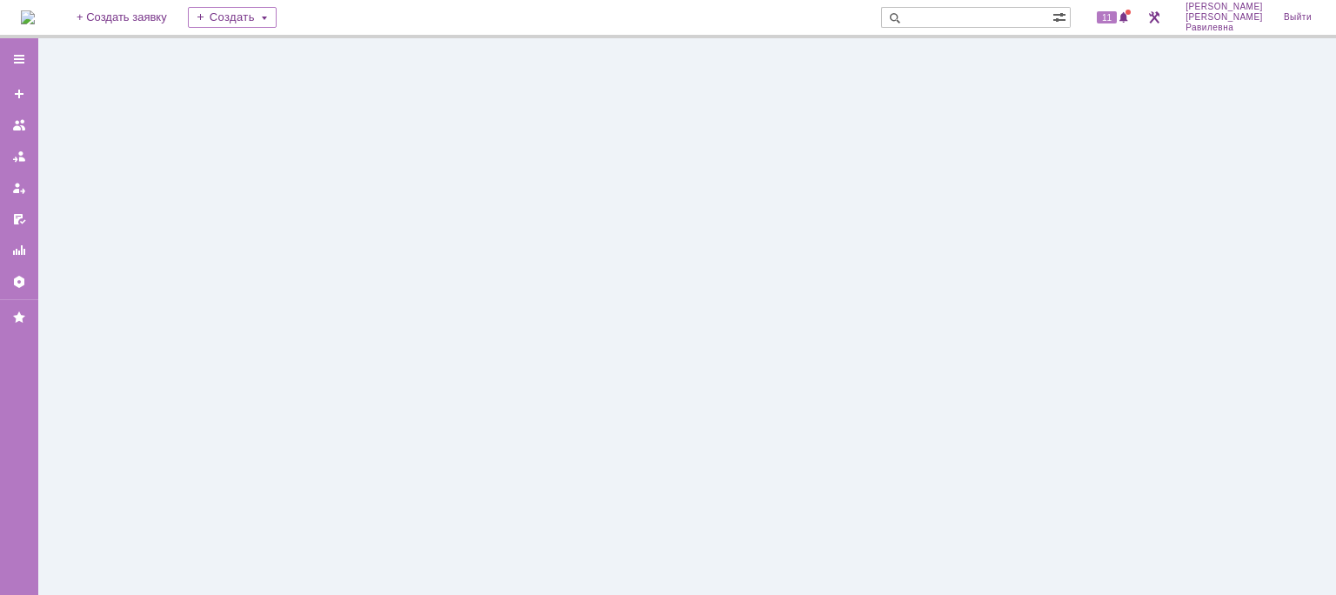
click at [562, 311] on div at bounding box center [687, 316] width 1298 height 557
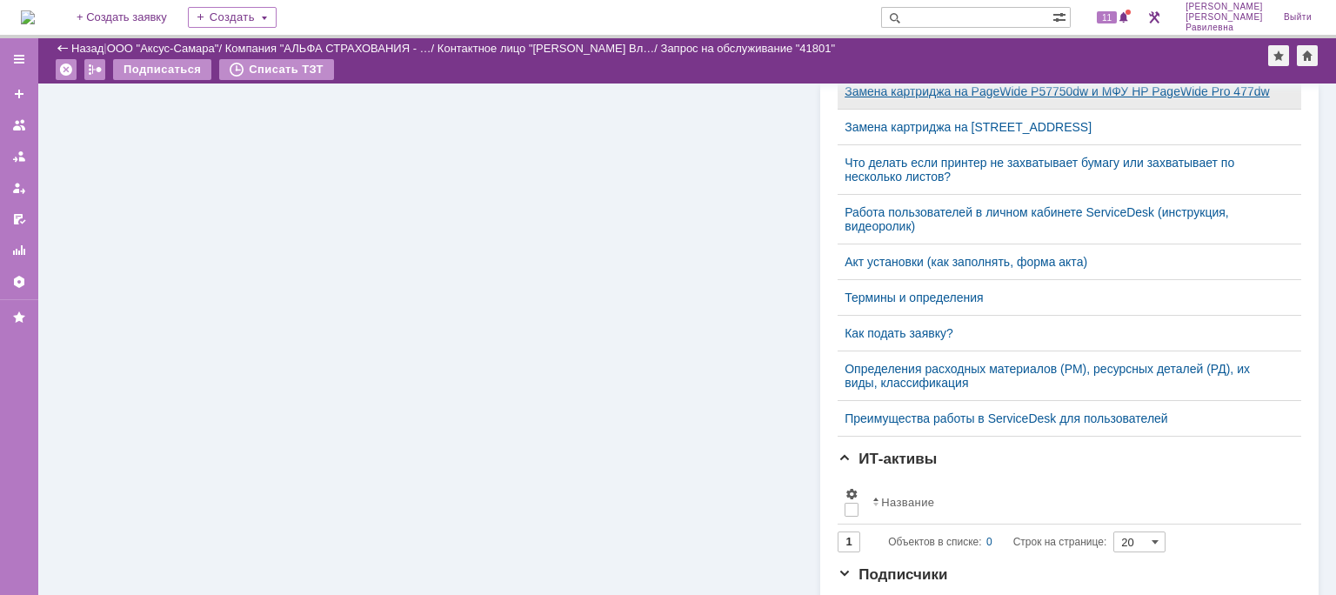
scroll to position [639, 0]
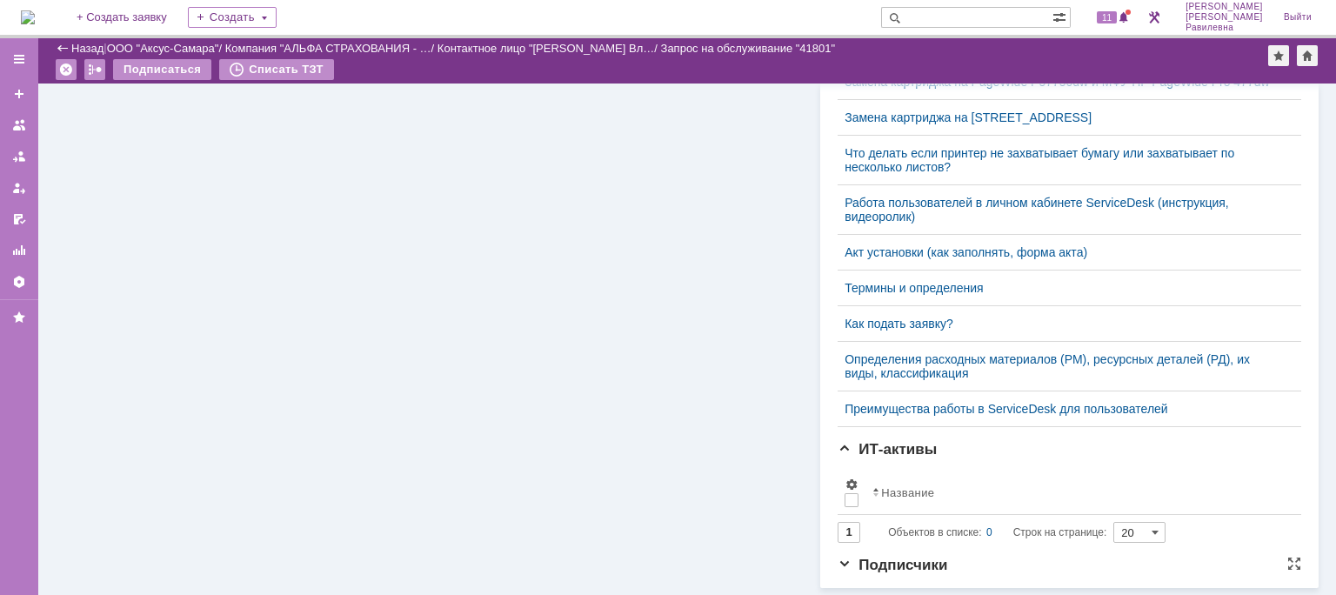
click at [839, 566] on span "Подписчики" at bounding box center [893, 565] width 110 height 17
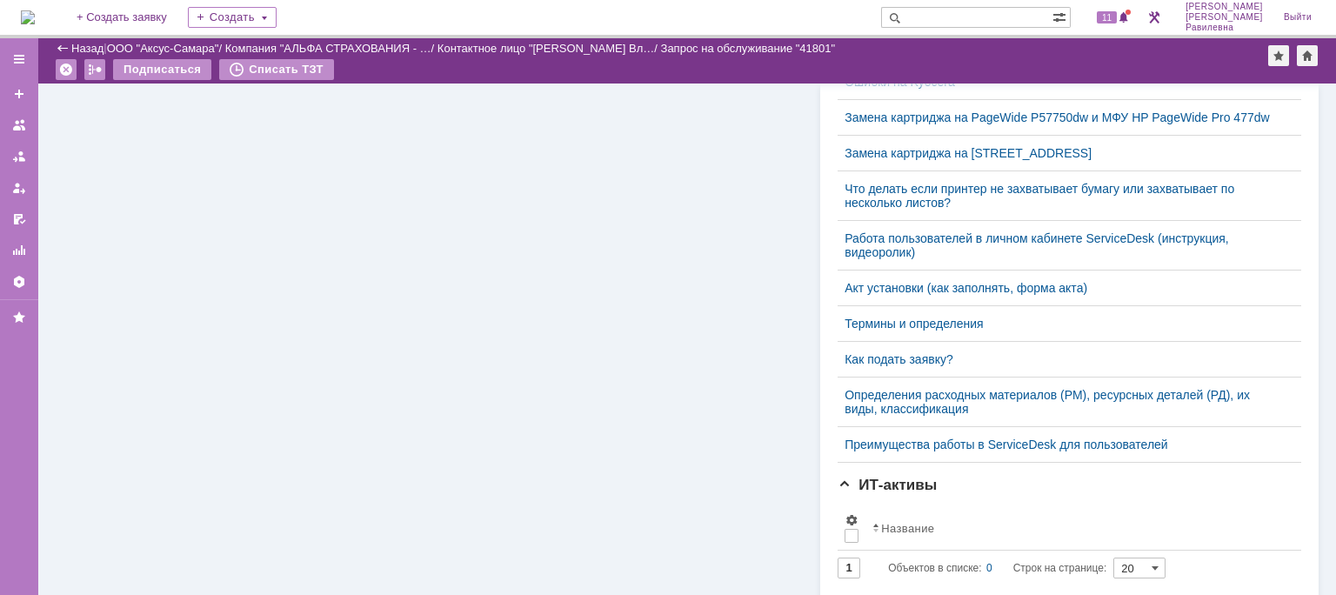
scroll to position [444, 0]
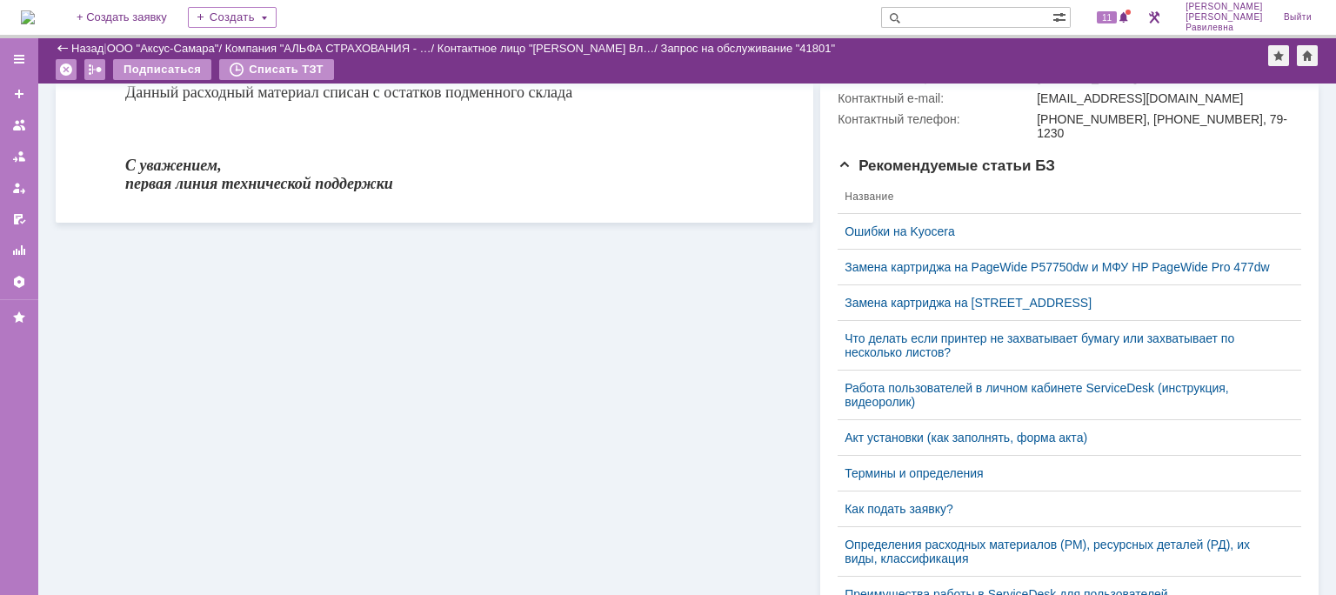
click at [66, 45] on div "Назад" at bounding box center [80, 48] width 48 height 13
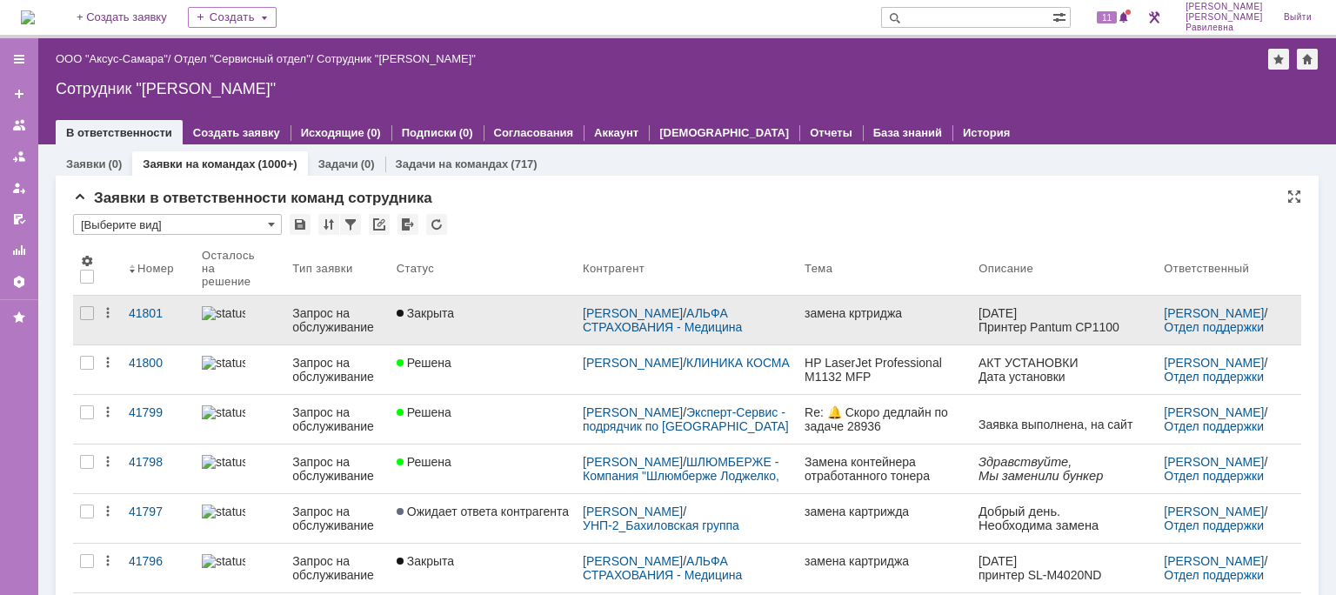
click at [465, 325] on link "Закрыта" at bounding box center [483, 320] width 186 height 49
click at [465, 325] on div "Назад | ООО "Аксус-Самара" / Отдел "Сервисный отдел" / Сотрудник "[PERSON_NAME]…" at bounding box center [687, 316] width 1298 height 557
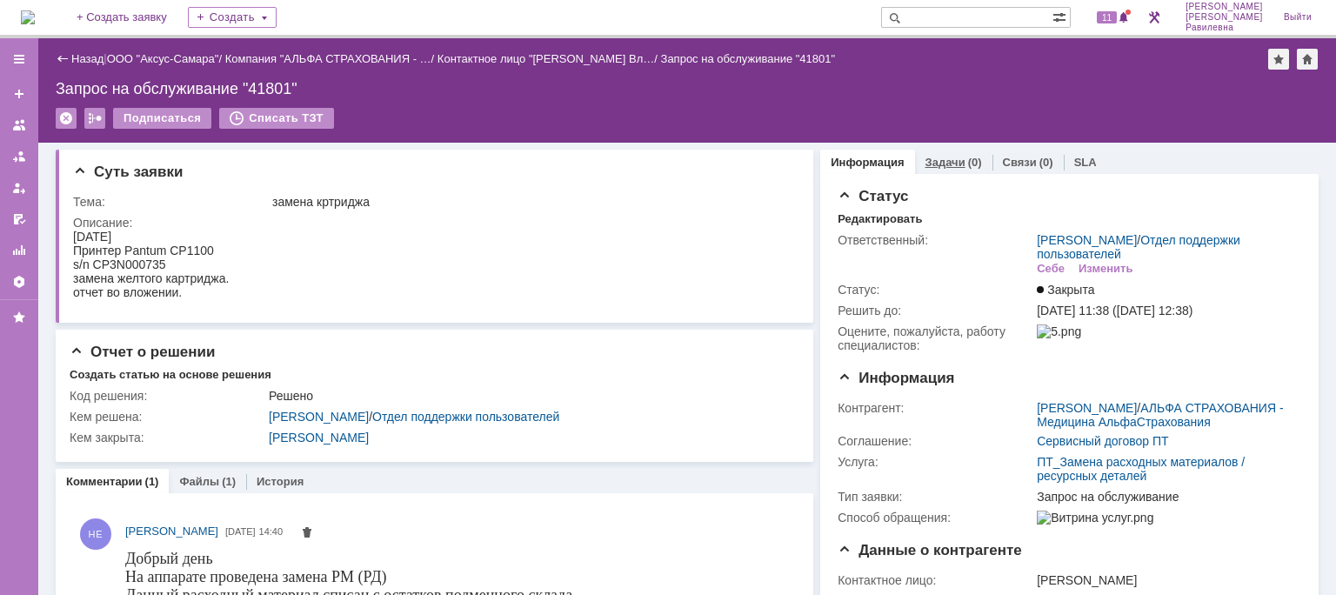
click at [951, 160] on link "Задачи" at bounding box center [946, 162] width 40 height 13
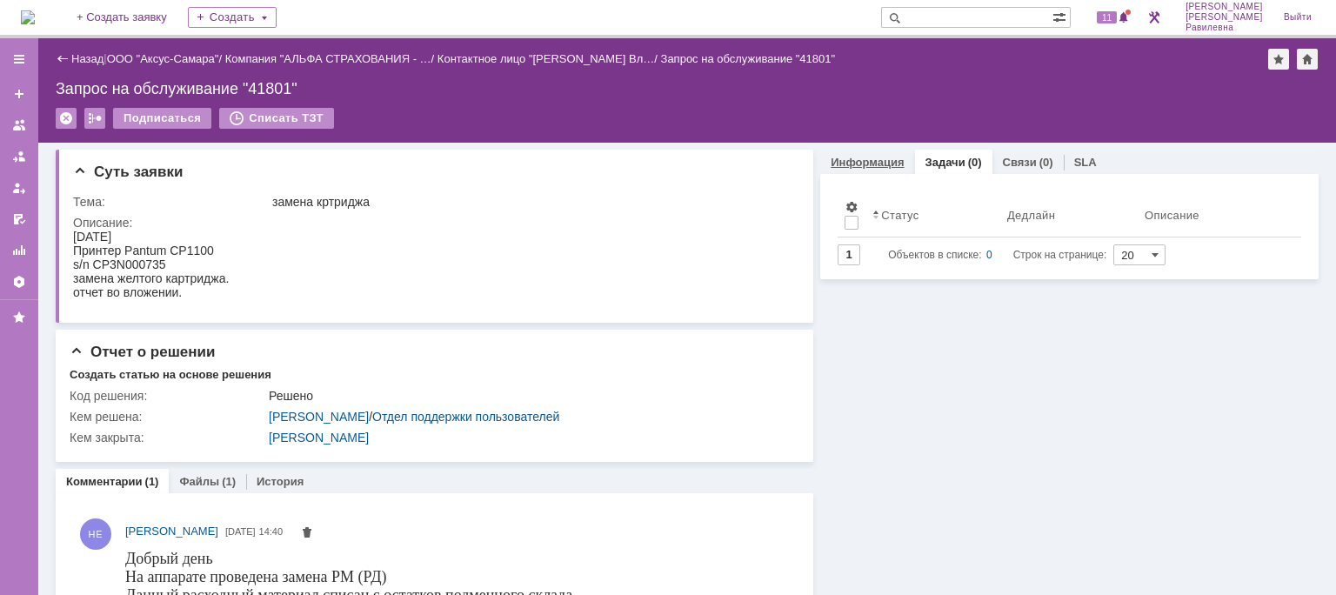
click at [853, 157] on link "Информация" at bounding box center [867, 162] width 73 height 13
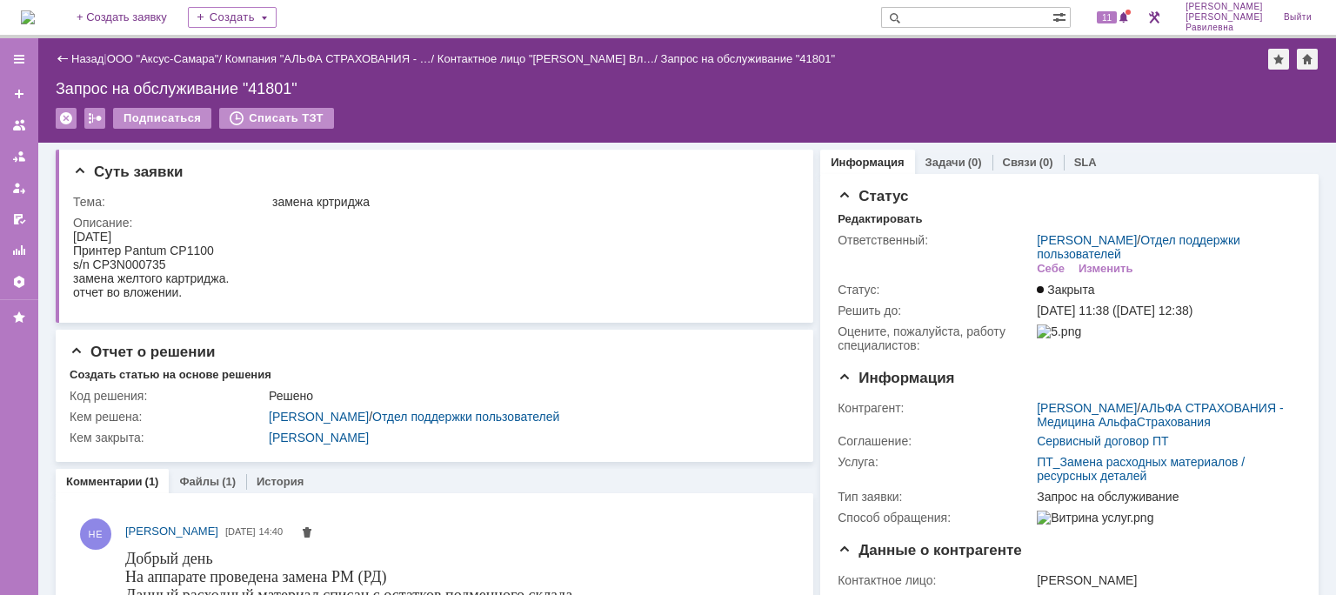
click at [65, 60] on div "Назад" at bounding box center [80, 58] width 48 height 13
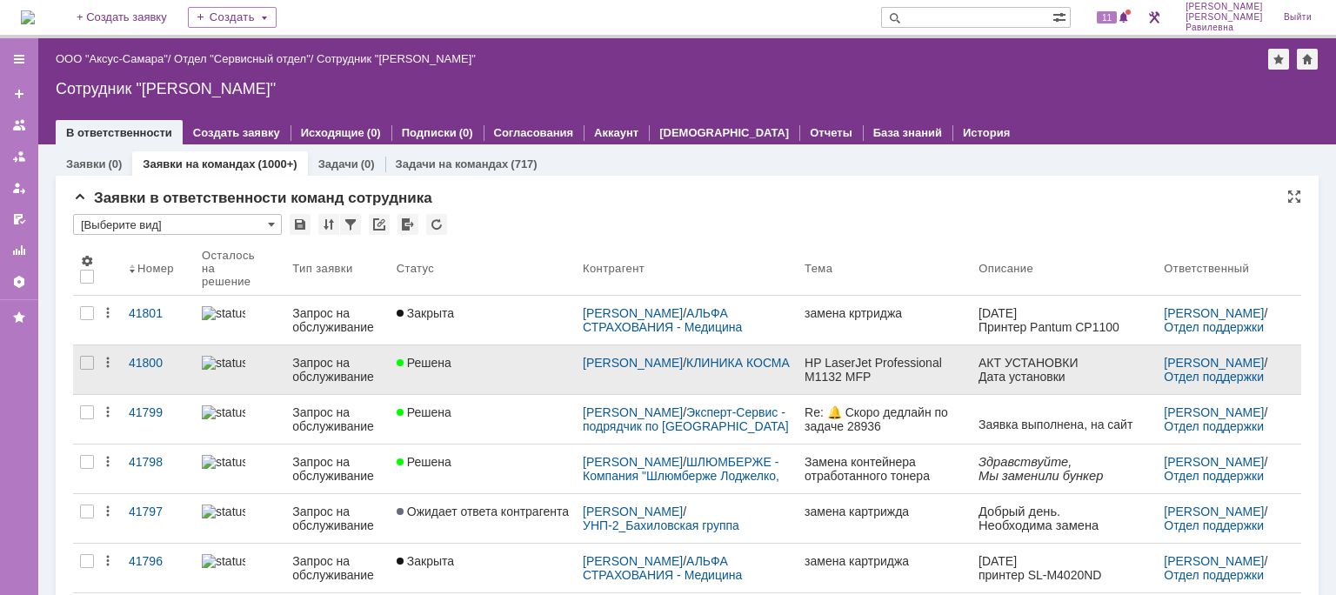
click at [497, 362] on div "Решена" at bounding box center [483, 363] width 172 height 14
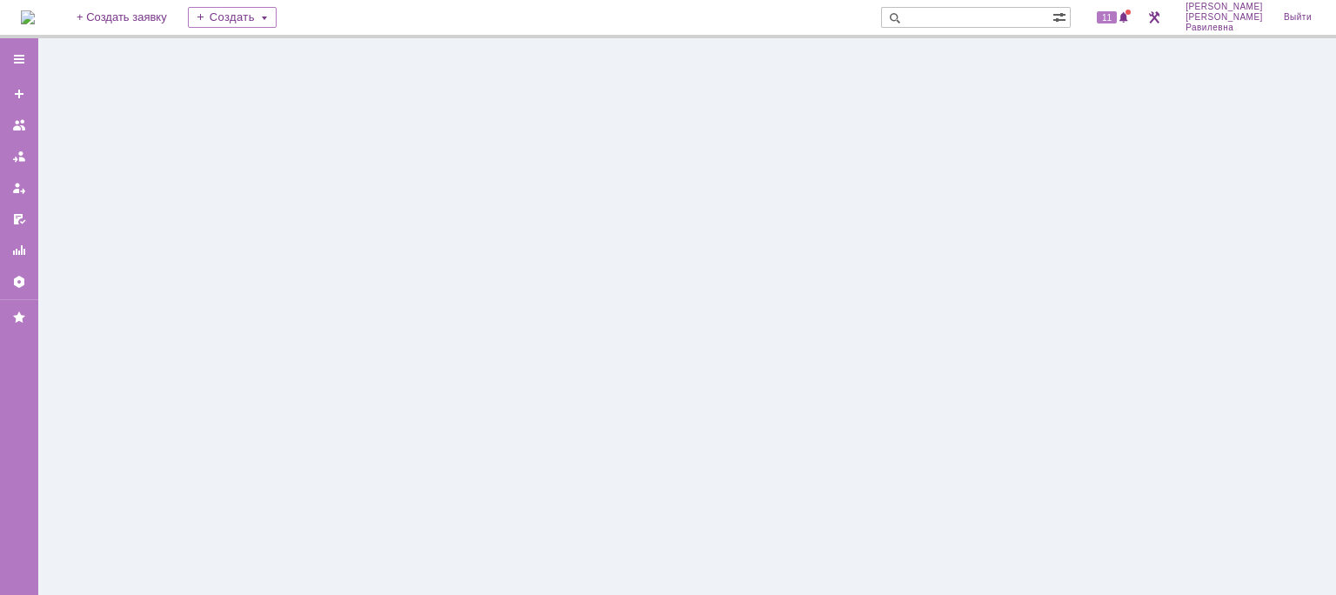
click at [497, 362] on div at bounding box center [687, 316] width 1298 height 557
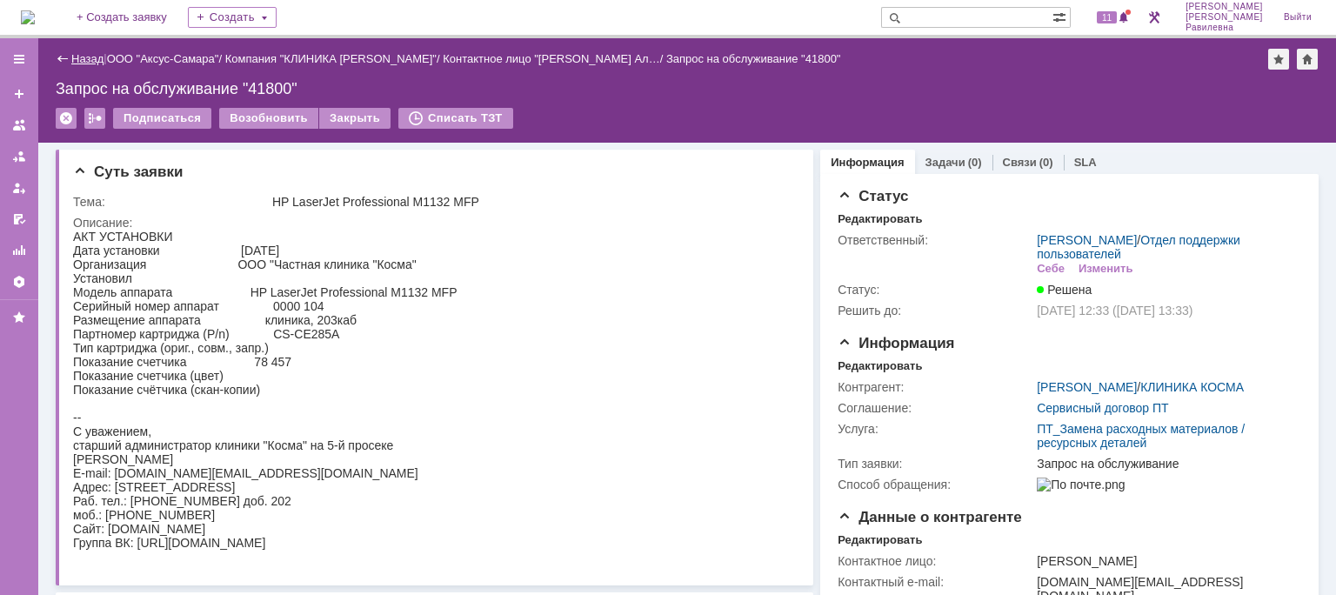
click at [73, 63] on link "Назад" at bounding box center [87, 58] width 32 height 13
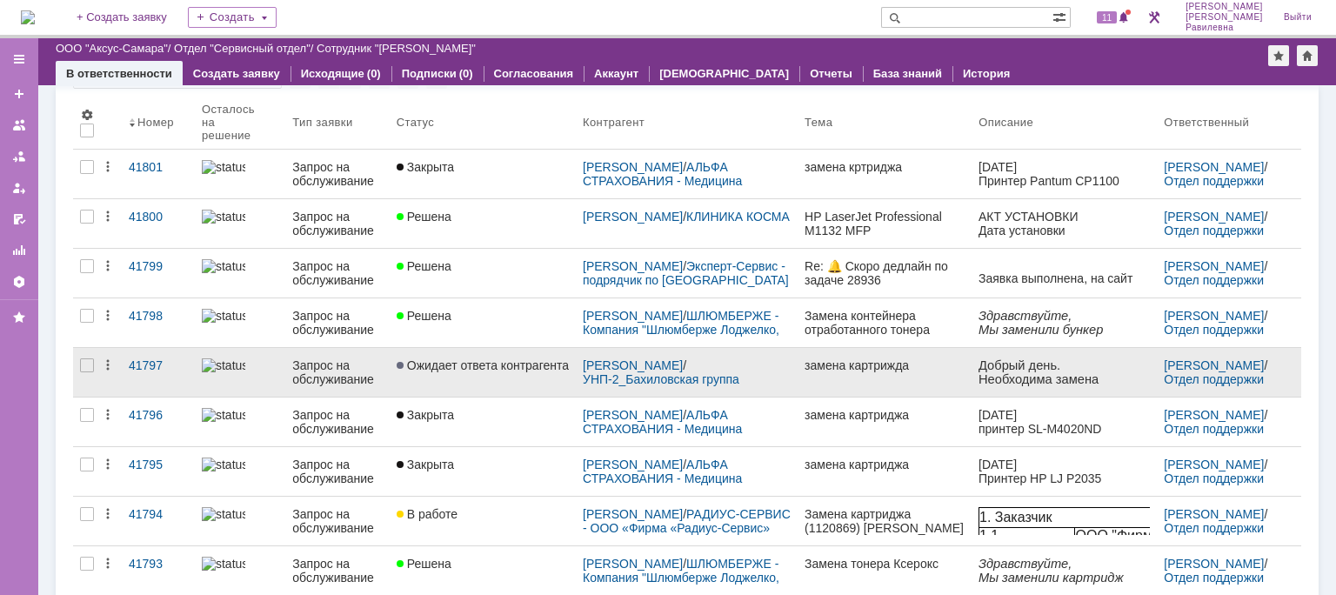
click at [317, 358] on div "Запрос на обслуживание" at bounding box center [337, 372] width 90 height 28
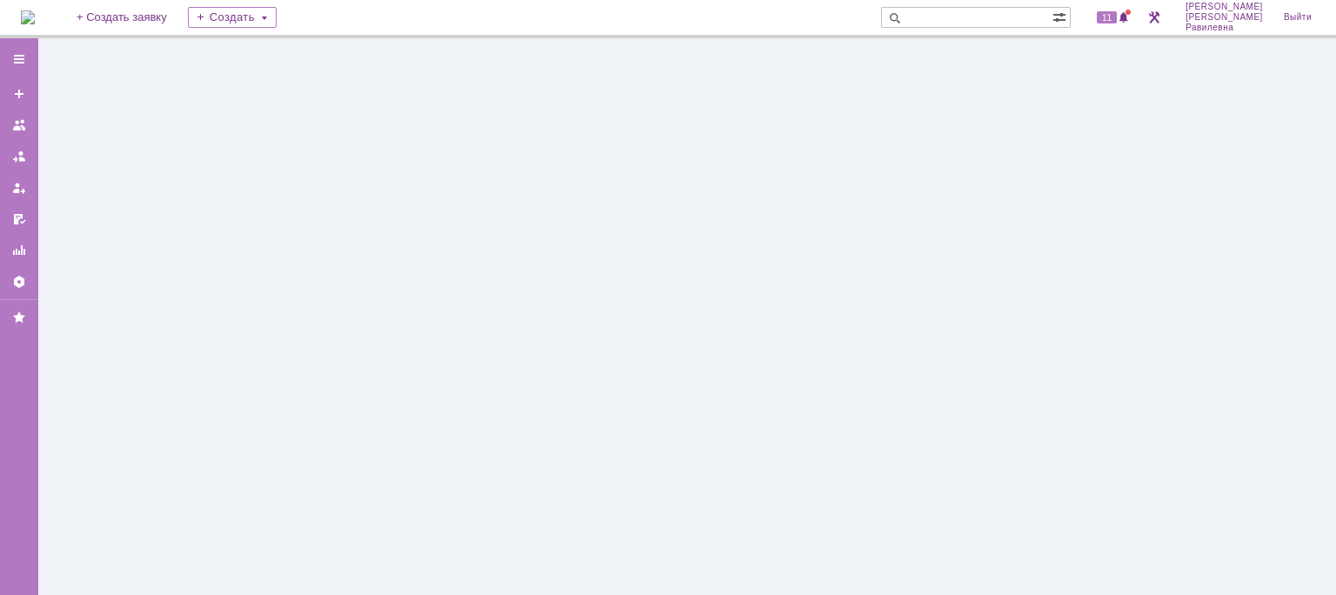
click at [317, 358] on div at bounding box center [687, 316] width 1298 height 557
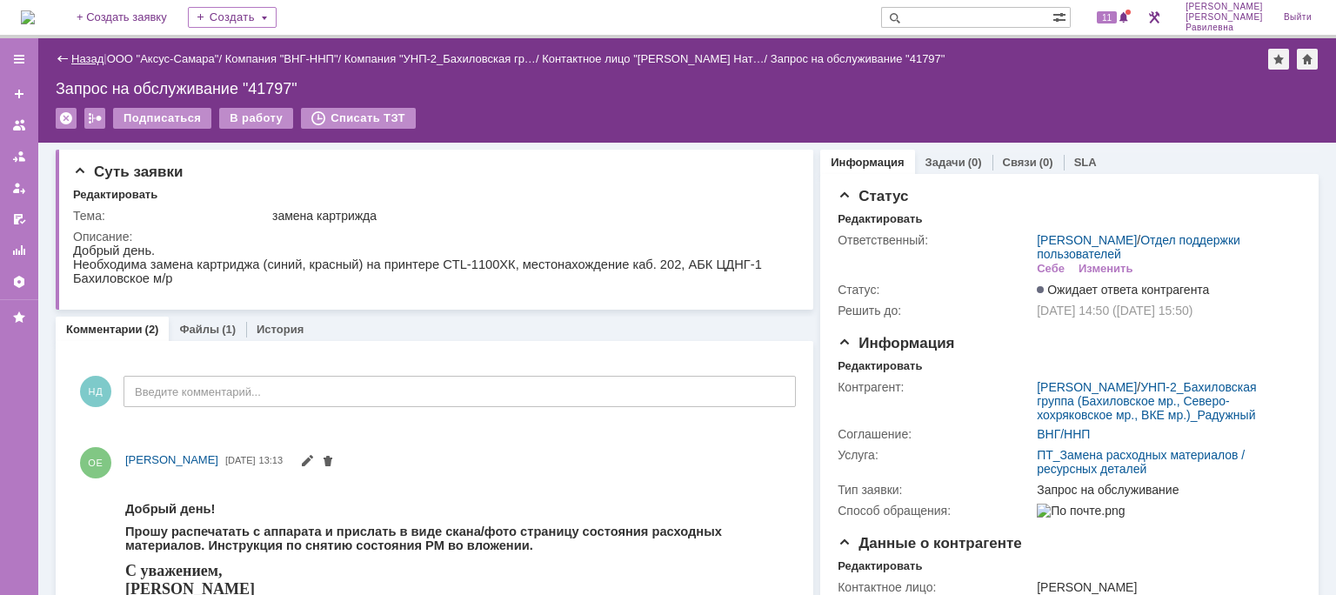
click at [77, 56] on link "Назад" at bounding box center [87, 58] width 32 height 13
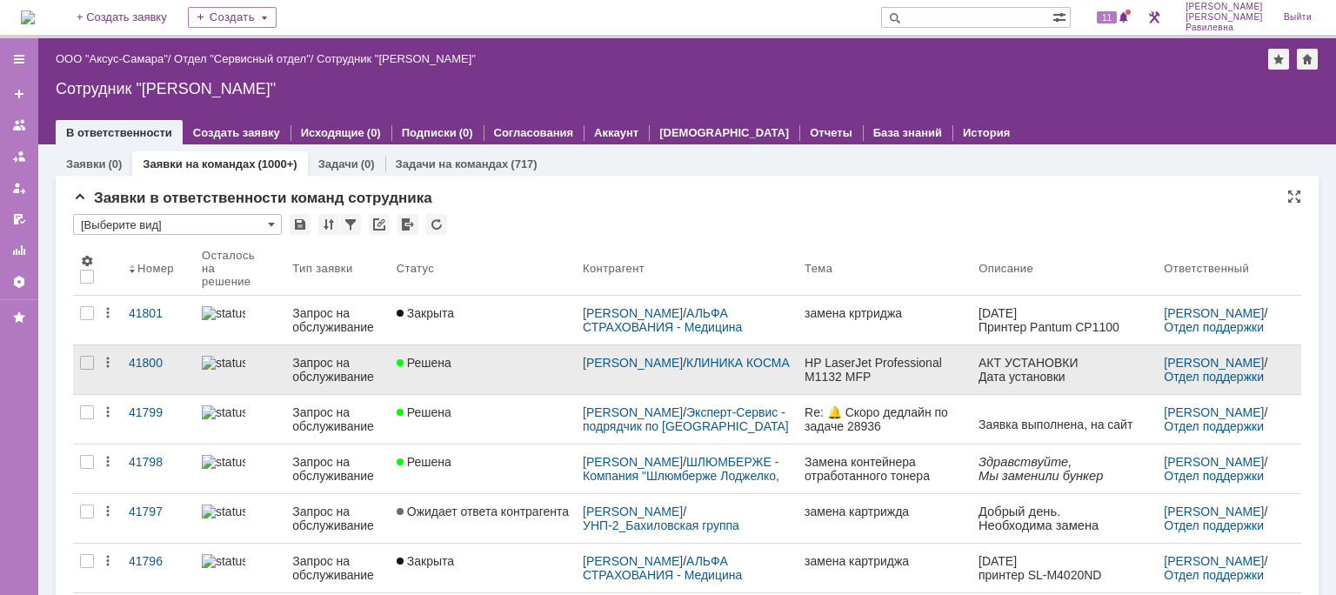
click at [483, 363] on div "Решена" at bounding box center [483, 363] width 172 height 14
click at [483, 363] on div "Назад | ООО "Аксус-Самара" / Отдел "Сервисный отдел" / Сотрудник "[PERSON_NAME]…" at bounding box center [687, 316] width 1298 height 557
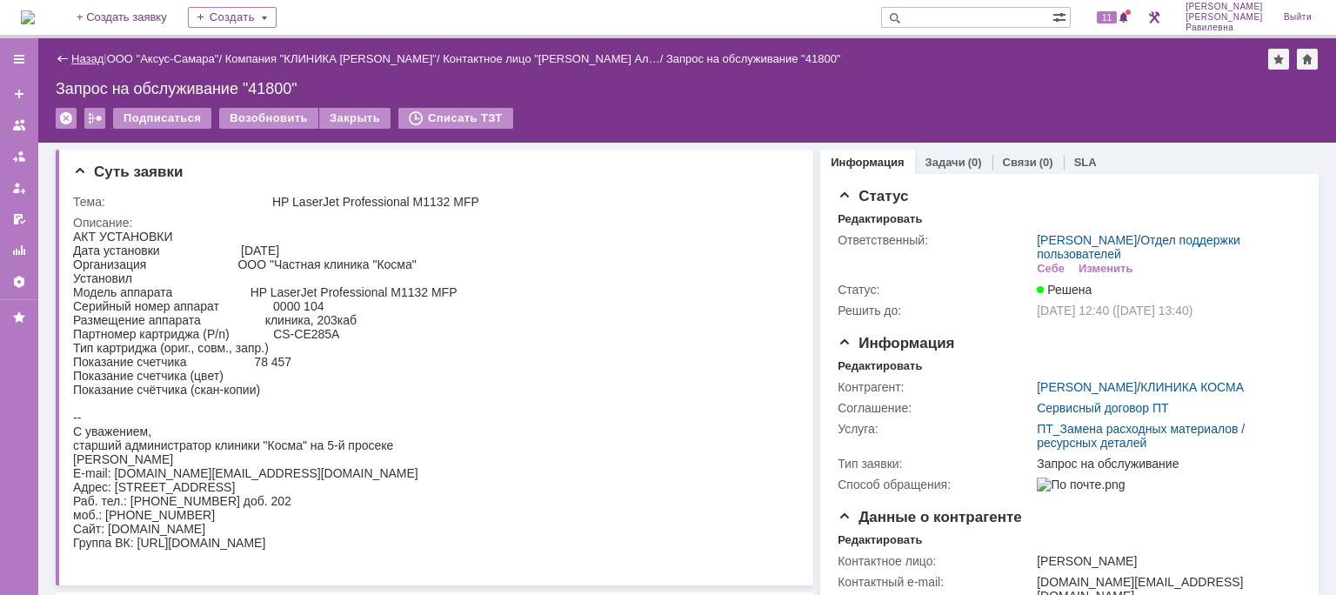
click at [93, 61] on link "Назад" at bounding box center [87, 58] width 32 height 13
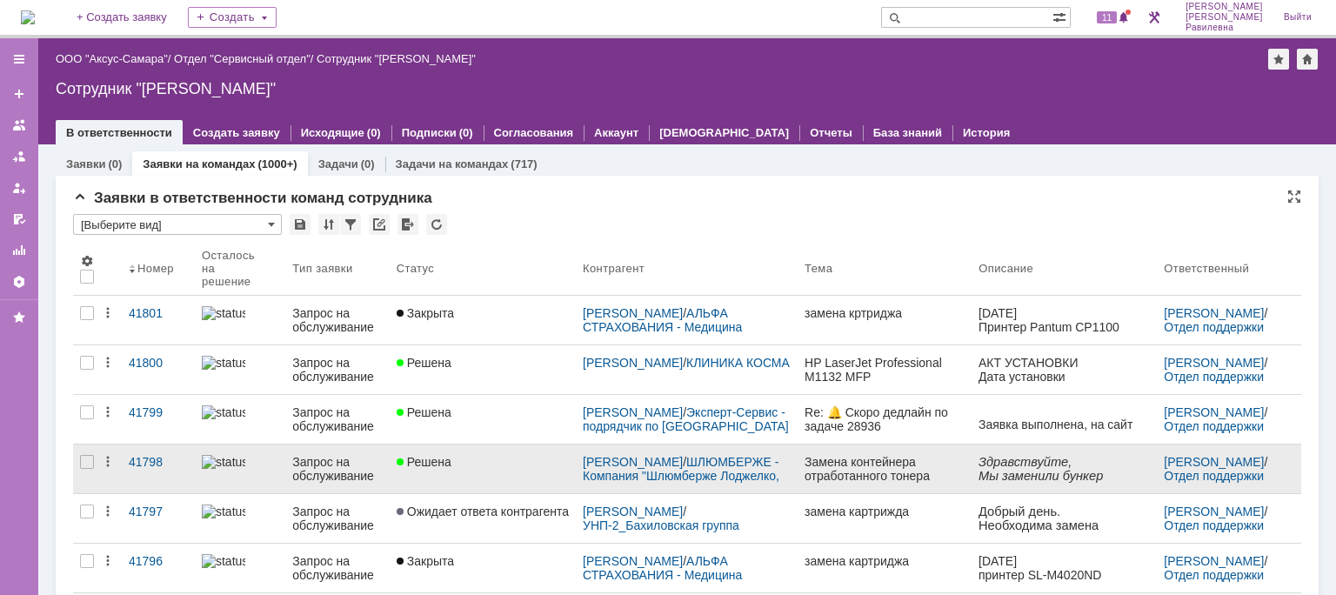
click at [324, 472] on div "Запрос на обслуживание" at bounding box center [337, 469] width 90 height 28
click at [324, 472] on div "Назад | ООО "Аксус-Самара" / Отдел "Сервисный отдел" / Сотрудник "[PERSON_NAME]…" at bounding box center [687, 316] width 1298 height 557
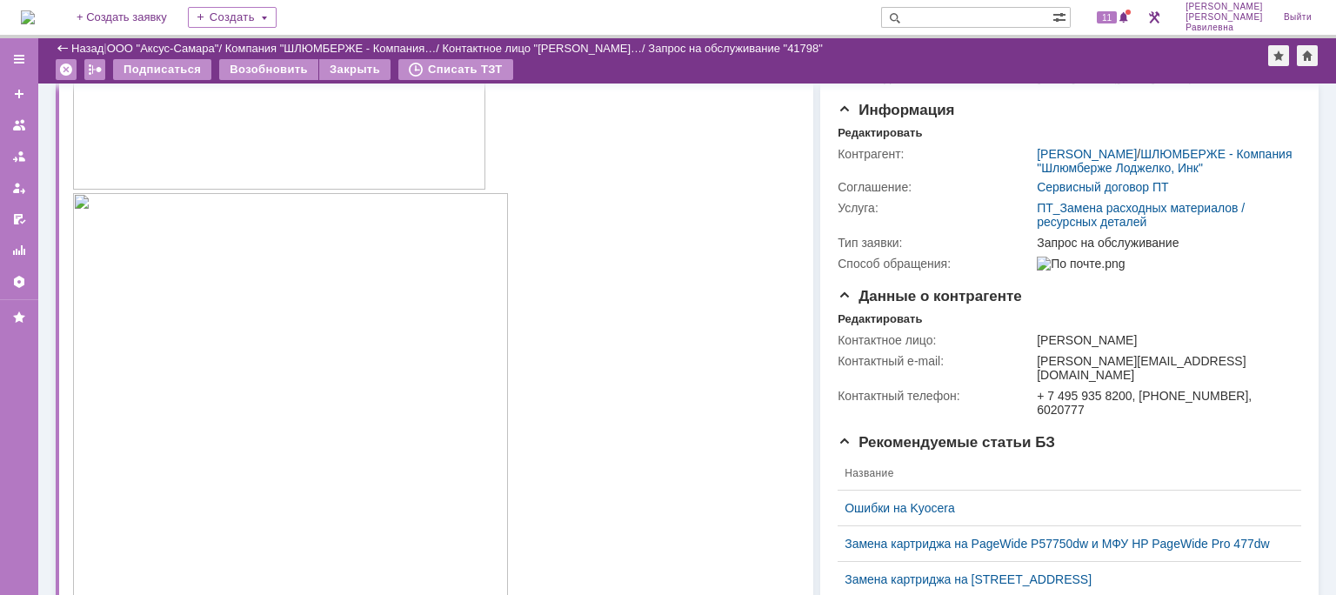
click at [67, 45] on div "Назад" at bounding box center [80, 48] width 48 height 13
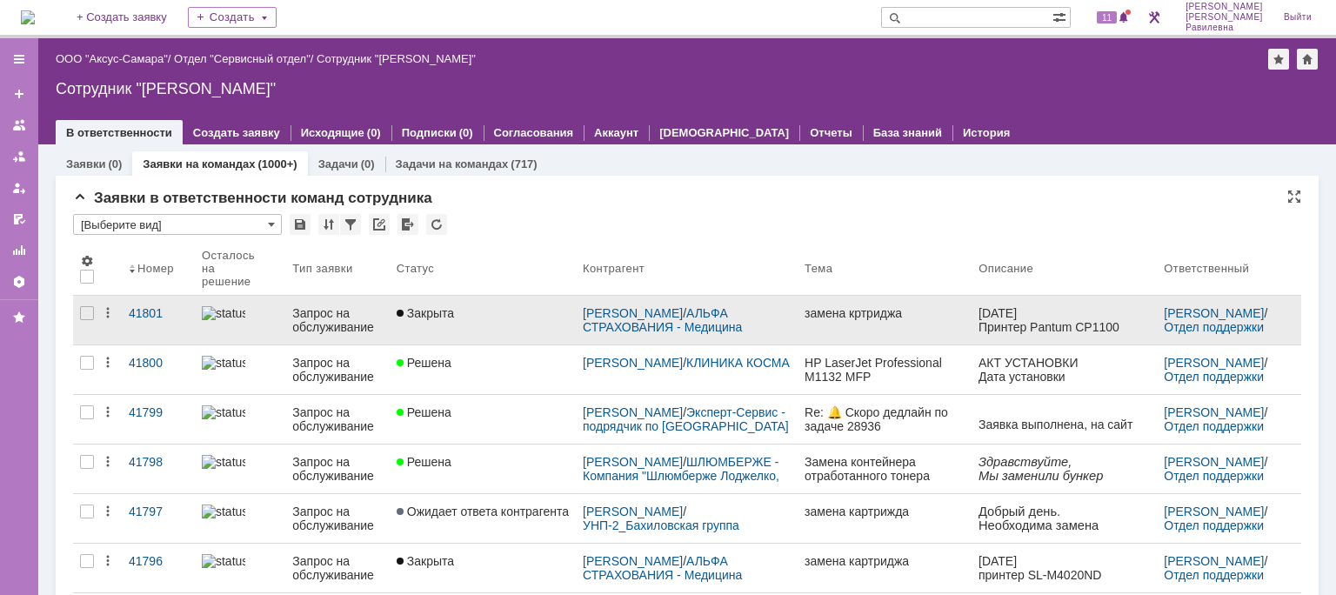
click at [518, 311] on div "Закрыта" at bounding box center [483, 313] width 172 height 14
click at [518, 311] on body "Идет загрузка, пожалуйста, подождите. На домашнюю + Создать заявку Создать 11 […" at bounding box center [668, 297] width 1336 height 595
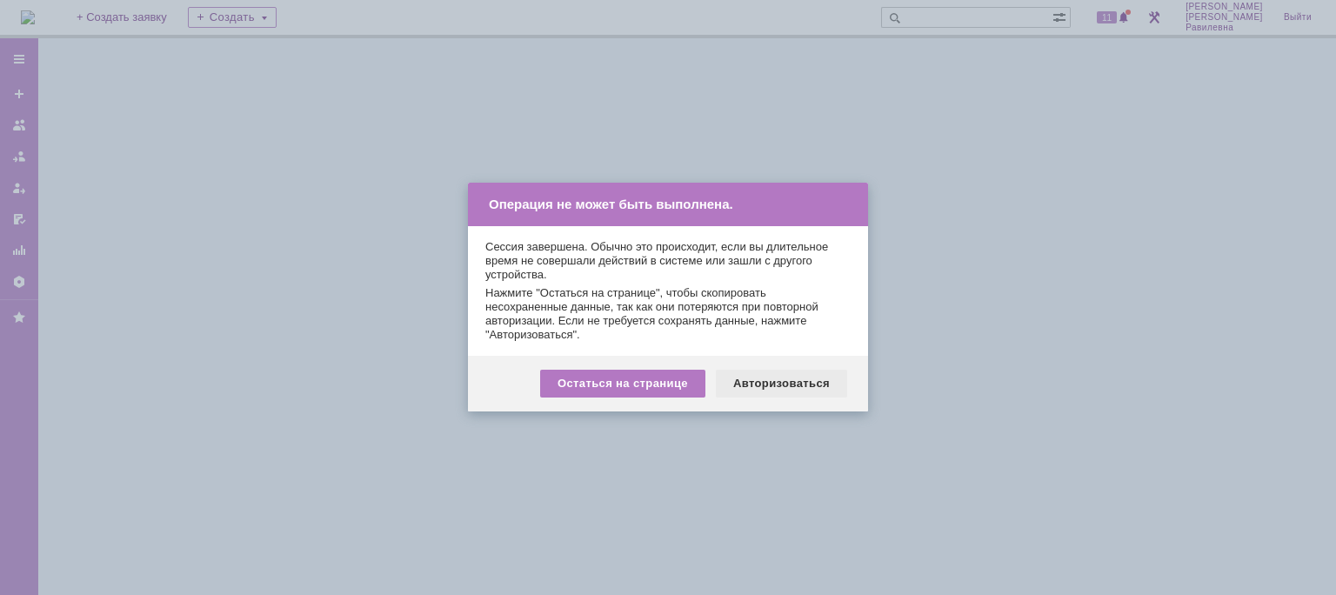
click at [804, 383] on div "Авторизоваться" at bounding box center [781, 384] width 131 height 28
